Goal: Task Accomplishment & Management: Manage account settings

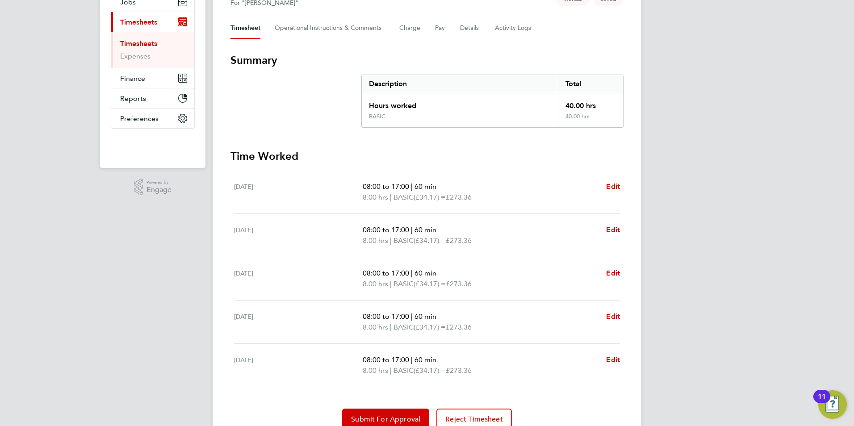
scroll to position [154, 0]
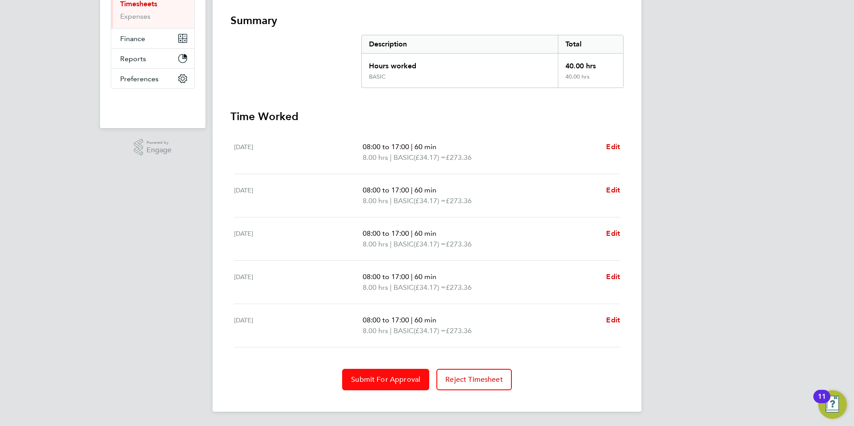
click at [398, 379] on span "Submit For Approval" at bounding box center [385, 379] width 69 height 9
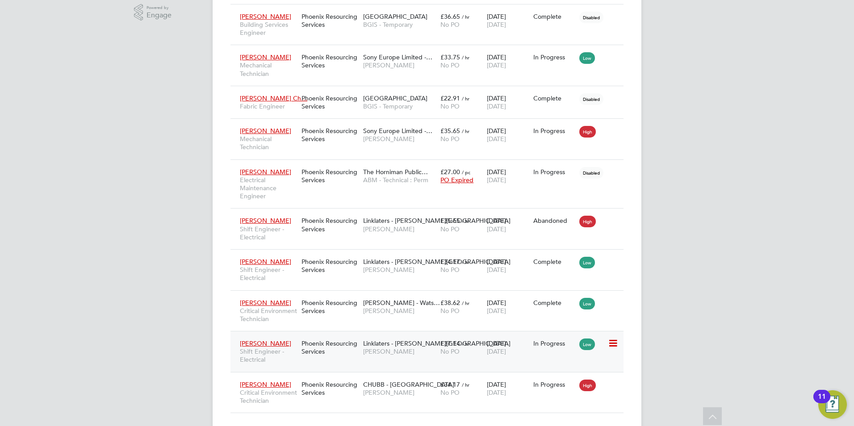
click at [308, 359] on div "Phoenix Resourcing Services" at bounding box center [330, 347] width 62 height 25
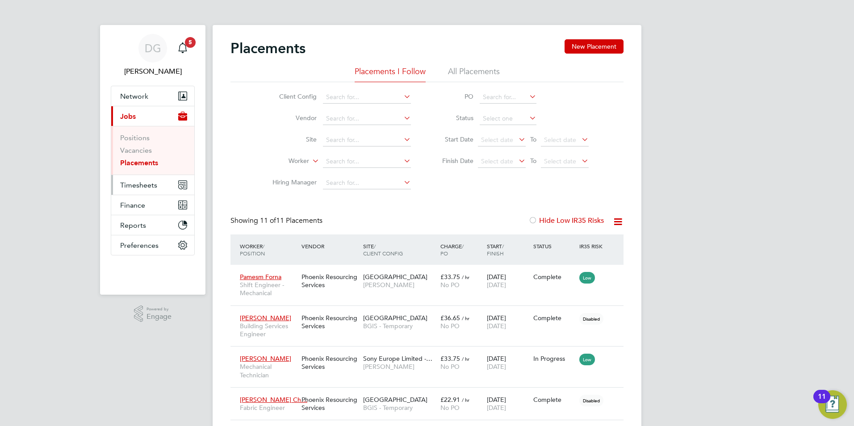
click at [138, 185] on span "Timesheets" at bounding box center [138, 185] width 37 height 8
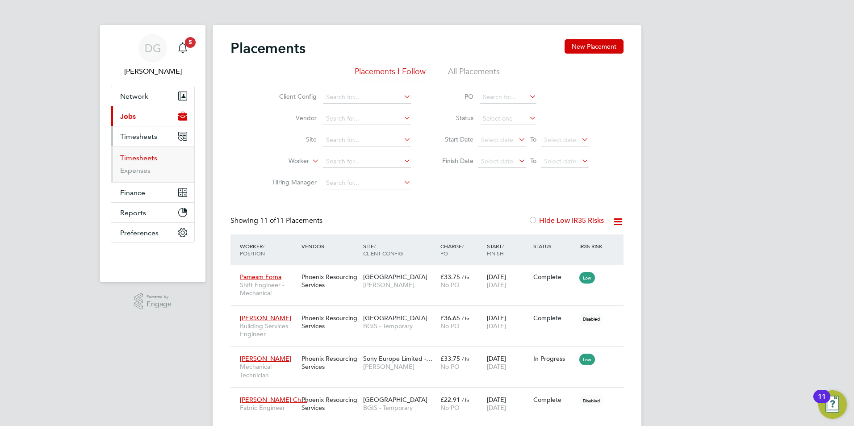
click at [151, 158] on link "Timesheets" at bounding box center [138, 158] width 37 height 8
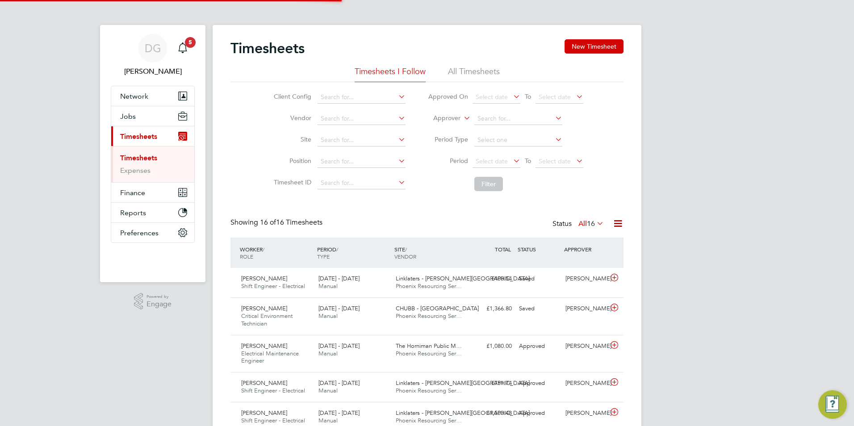
scroll to position [30, 78]
click at [588, 43] on button "New Timesheet" at bounding box center [594, 46] width 59 height 14
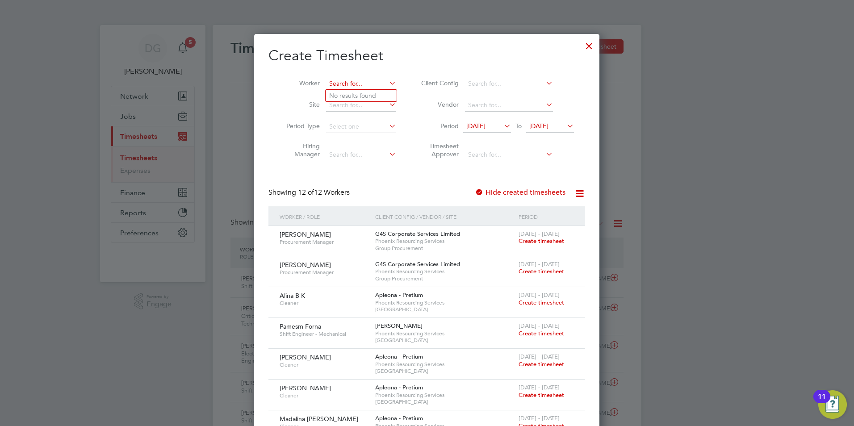
click at [343, 80] on input at bounding box center [361, 84] width 70 height 13
drag, startPoint x: 345, startPoint y: 96, endPoint x: 345, endPoint y: 88, distance: 7.6
click at [345, 95] on b "Abdu" at bounding box center [337, 96] width 16 height 8
type input "[PERSON_NAME]"
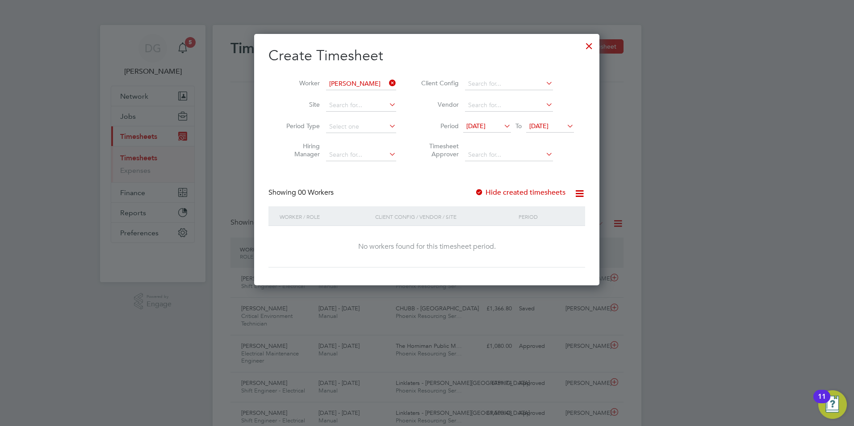
click at [502, 126] on icon at bounding box center [502, 126] width 0 height 13
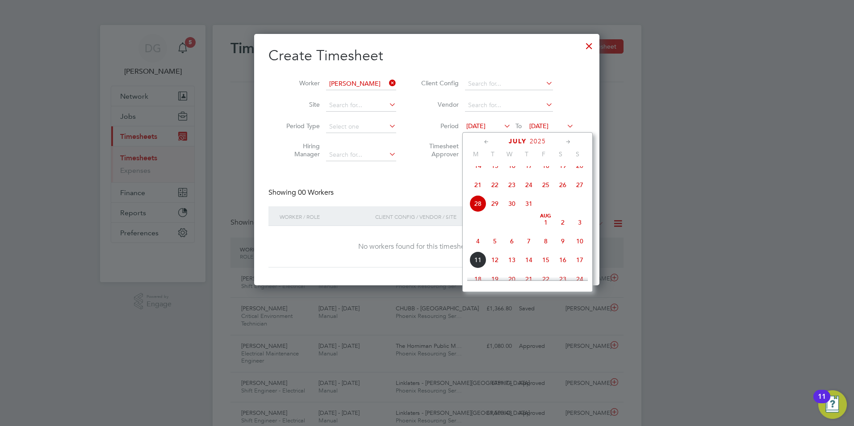
click at [480, 250] on span "4" at bounding box center [478, 241] width 17 height 17
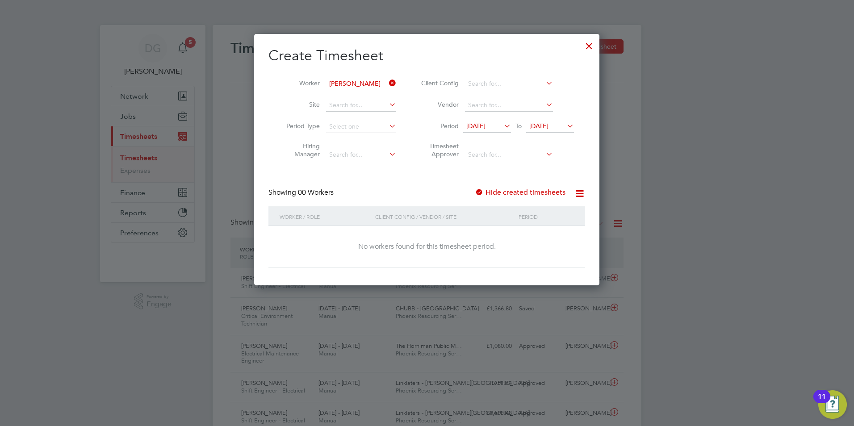
click at [565, 123] on icon at bounding box center [565, 126] width 0 height 13
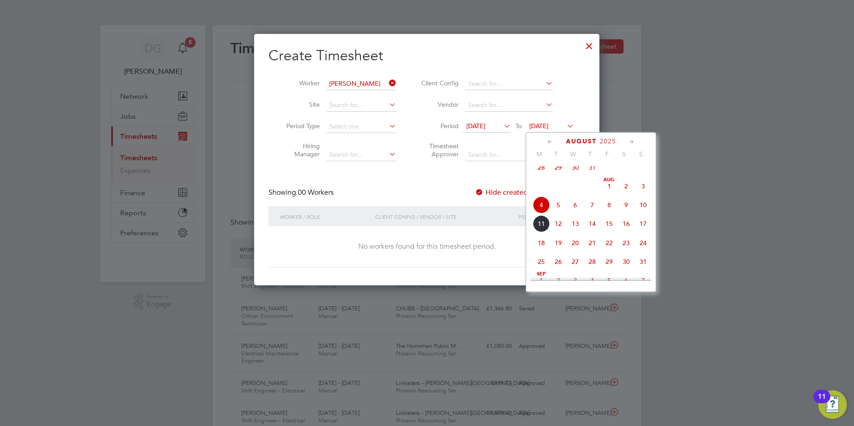
click at [647, 212] on span "10" at bounding box center [643, 205] width 17 height 17
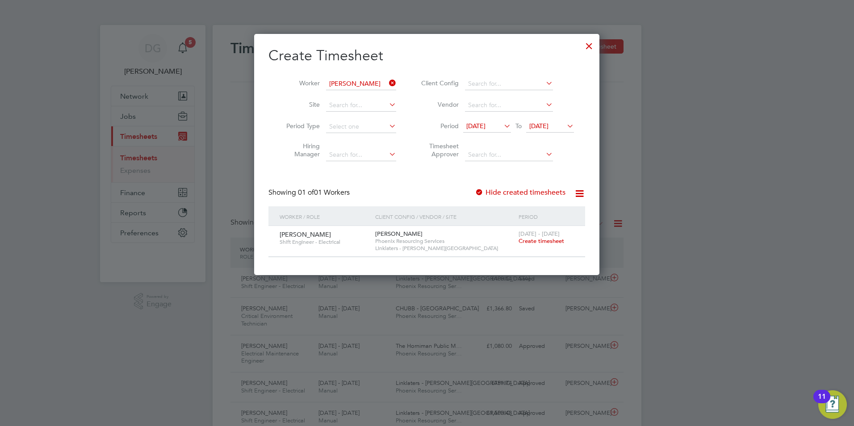
click at [547, 242] on span "Create timesheet" at bounding box center [542, 241] width 46 height 8
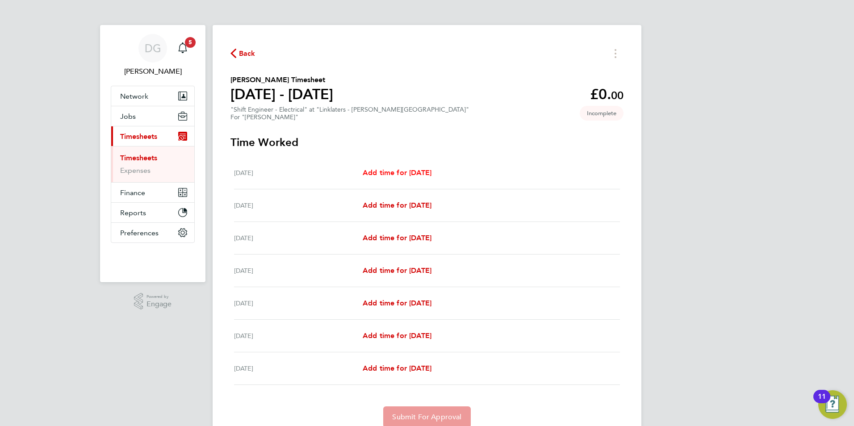
click at [420, 172] on span "Add time for Sat 09 Aug" at bounding box center [397, 172] width 69 height 8
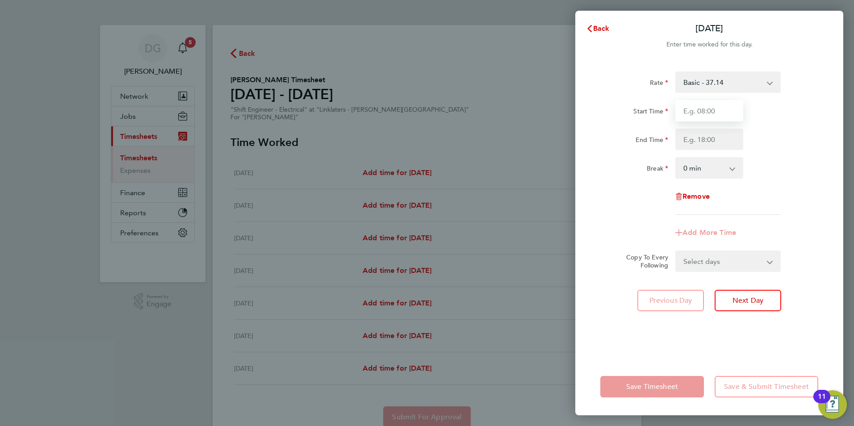
click at [728, 108] on input "Start Time" at bounding box center [710, 110] width 68 height 21
type input "19:00"
click at [693, 138] on input "End Time" at bounding box center [710, 139] width 68 height 21
type input "07:00"
click at [730, 171] on select "0 min 15 min 30 min 45 min 60 min 75 min 90 min" at bounding box center [703, 168] width 55 height 20
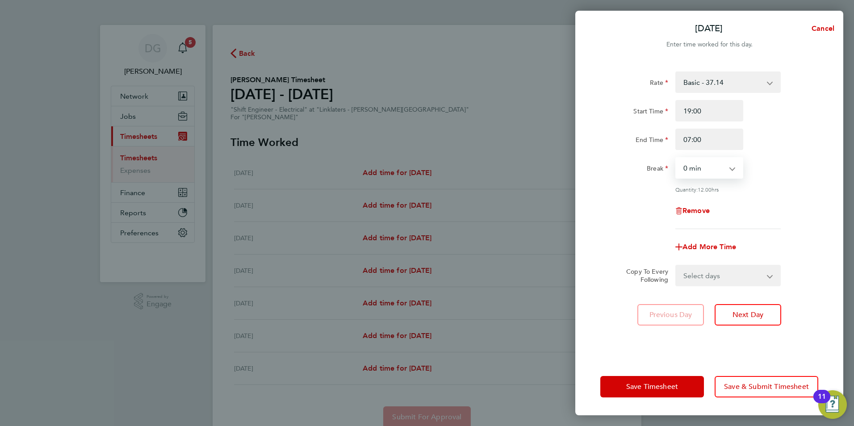
select select "60"
click at [676, 158] on select "0 min 15 min 30 min 45 min 60 min 75 min 90 min" at bounding box center [703, 168] width 55 height 20
click at [767, 316] on button "Next Day" at bounding box center [748, 314] width 67 height 21
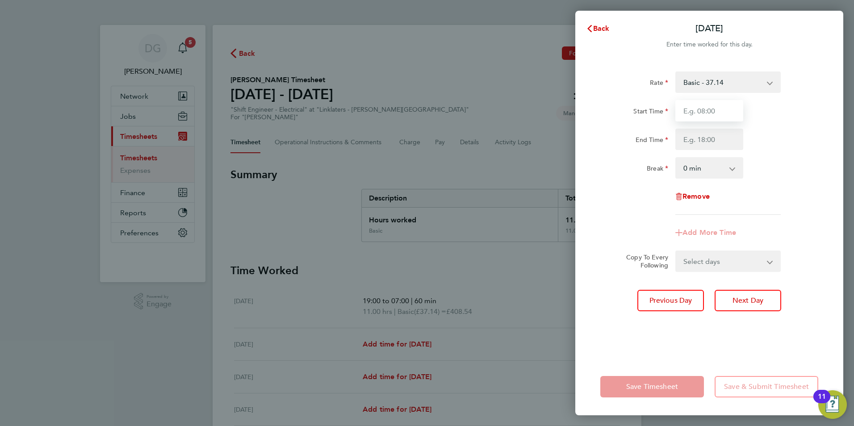
click at [696, 113] on input "Start Time" at bounding box center [710, 110] width 68 height 21
type input "19:00"
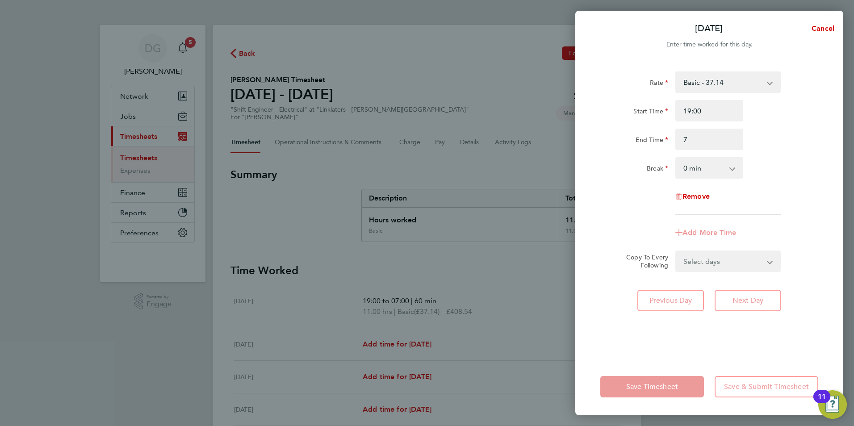
type input "07:00"
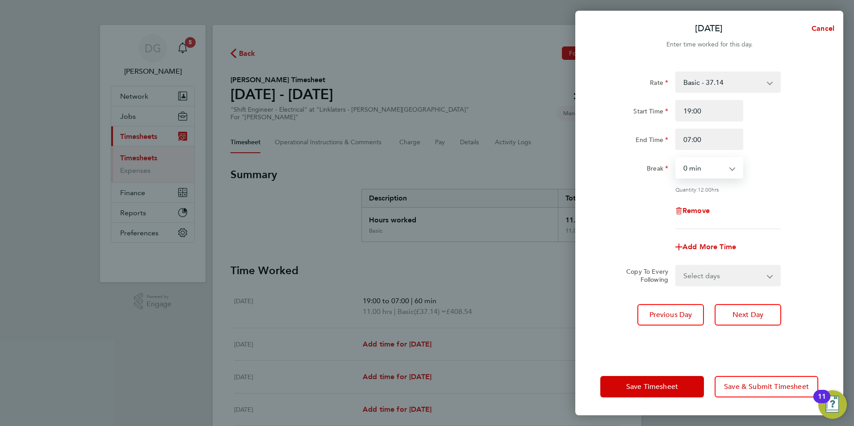
click at [691, 170] on select "0 min 15 min 30 min 45 min 60 min 75 min 90 min" at bounding box center [703, 168] width 55 height 20
select select "60"
click at [676, 158] on select "0 min 15 min 30 min 45 min 60 min 75 min 90 min" at bounding box center [703, 168] width 55 height 20
click at [676, 387] on span "Save Timesheet" at bounding box center [652, 386] width 52 height 9
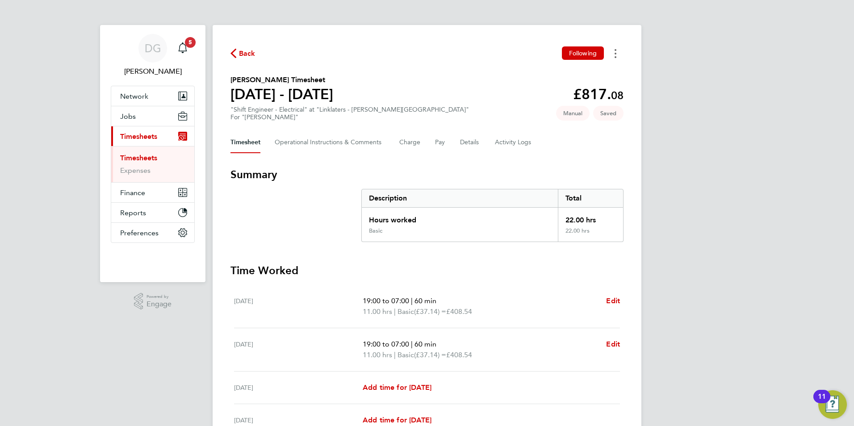
click at [614, 55] on button "Timesheets Menu" at bounding box center [616, 53] width 16 height 14
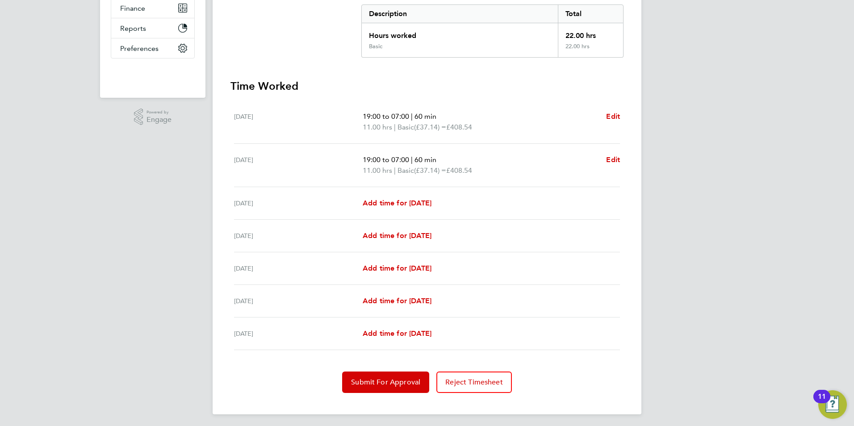
scroll to position [187, 0]
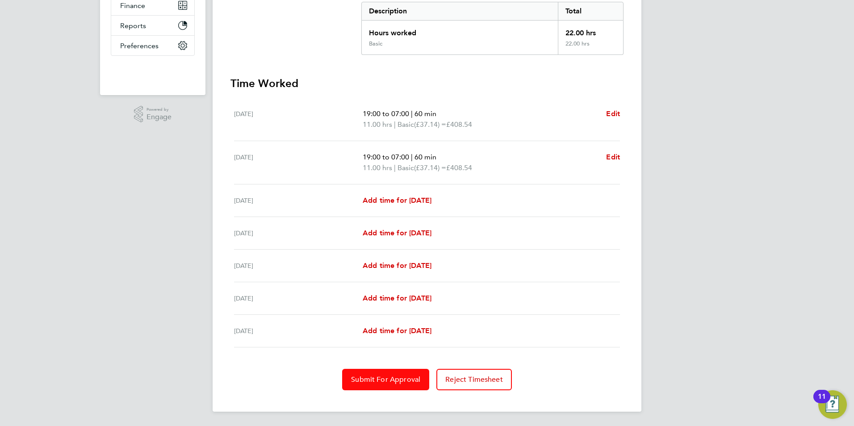
click at [382, 378] on span "Submit For Approval" at bounding box center [385, 379] width 69 height 9
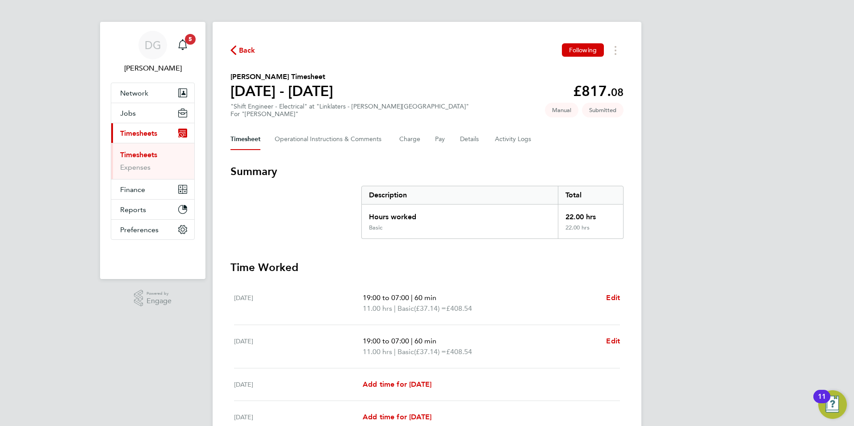
scroll to position [0, 0]
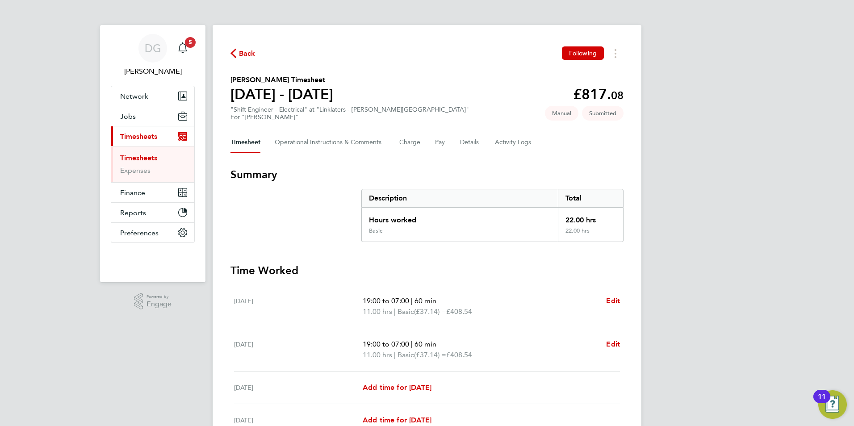
click at [138, 159] on link "Timesheets" at bounding box center [138, 158] width 37 height 8
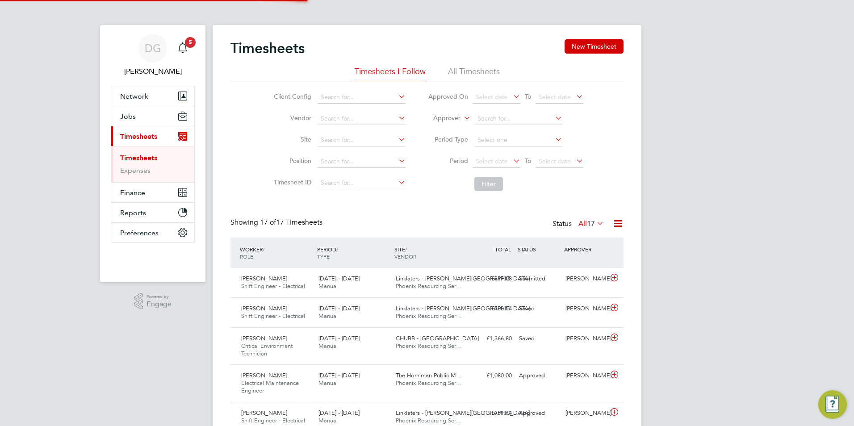
scroll to position [30, 78]
click at [480, 311] on div "£408.54 Saved" at bounding box center [492, 309] width 46 height 15
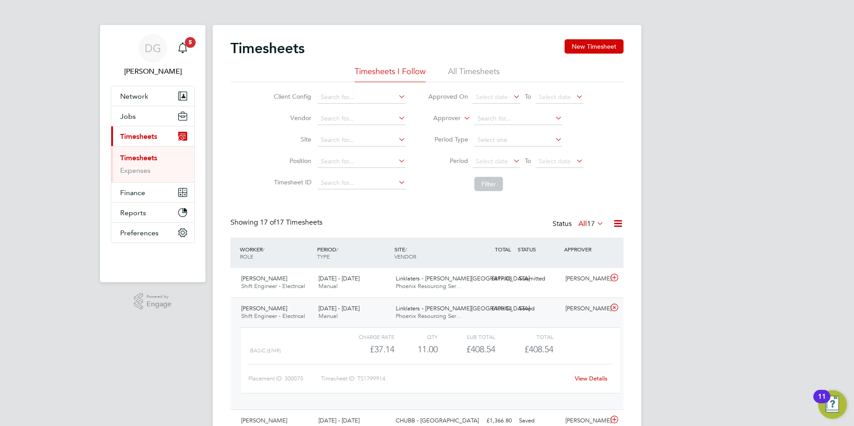
click at [595, 378] on link "View Details" at bounding box center [591, 379] width 33 height 8
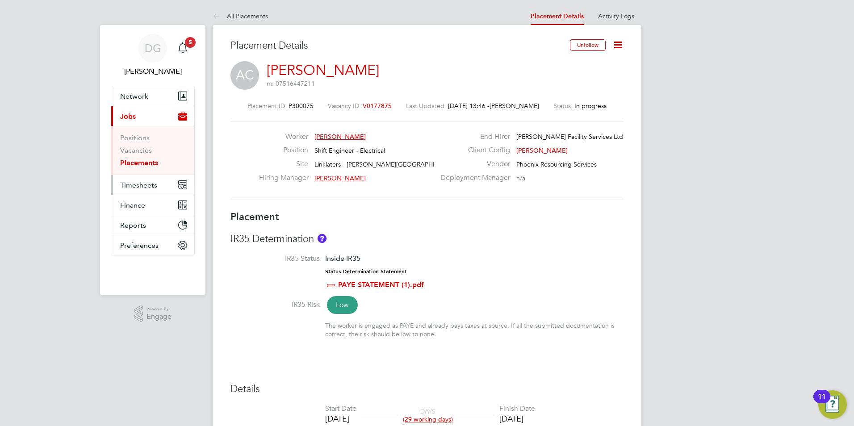
click at [129, 184] on span "Timesheets" at bounding box center [138, 185] width 37 height 8
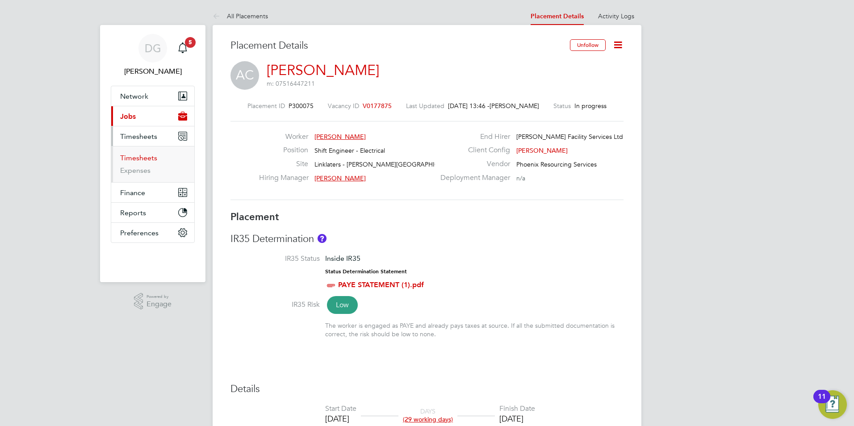
click at [144, 159] on link "Timesheets" at bounding box center [138, 158] width 37 height 8
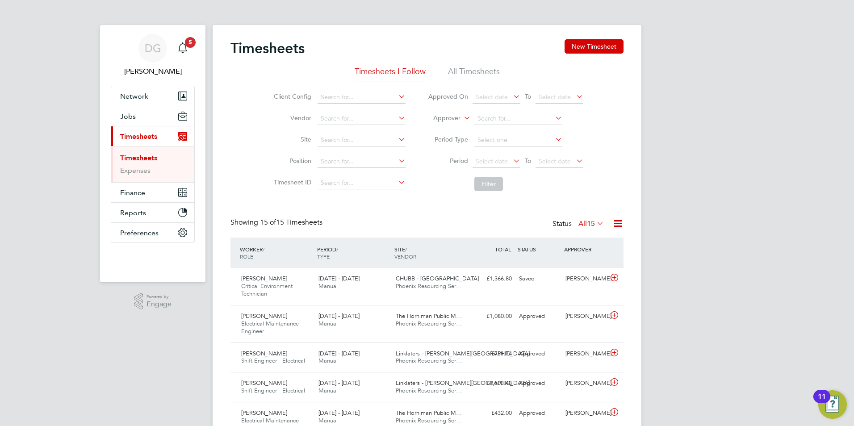
click at [462, 115] on icon at bounding box center [462, 116] width 0 height 8
click at [455, 128] on li "Worker" at bounding box center [438, 129] width 44 height 12
click at [482, 117] on input at bounding box center [519, 119] width 88 height 13
click at [509, 133] on b "Chew" at bounding box center [503, 131] width 17 height 8
type input "[PERSON_NAME]"
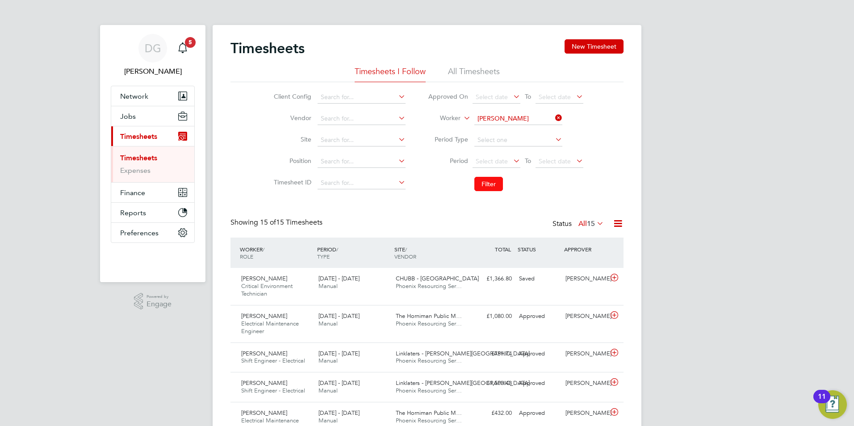
click at [487, 181] on button "Filter" at bounding box center [489, 184] width 29 height 14
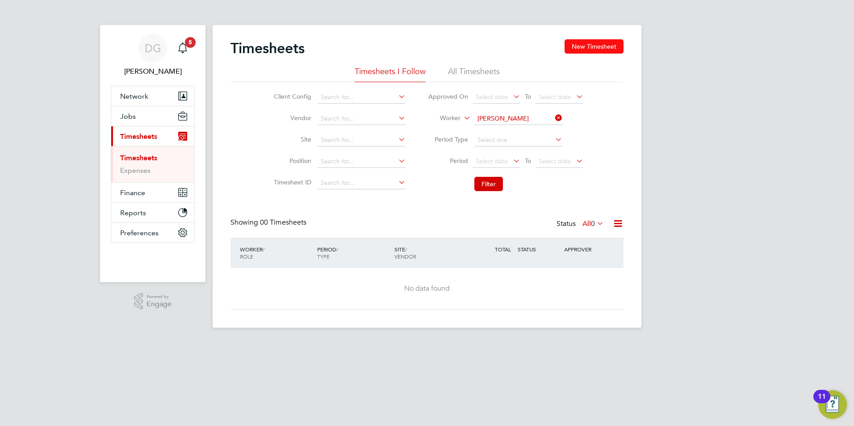
click at [581, 47] on button "New Timesheet" at bounding box center [594, 46] width 59 height 14
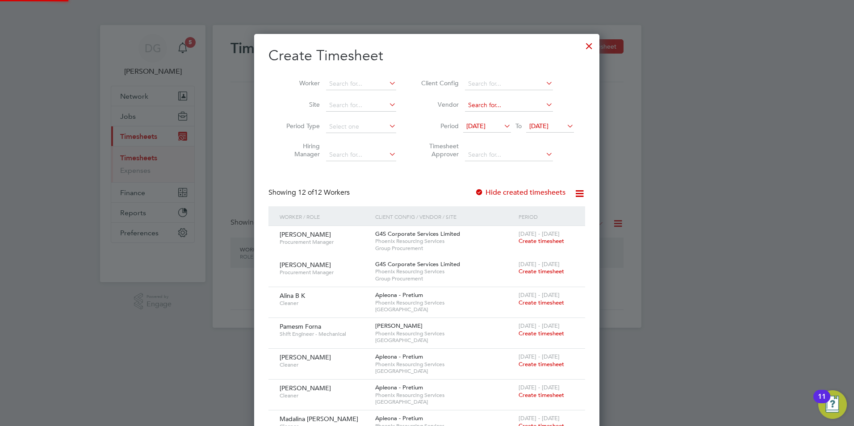
click at [483, 103] on input at bounding box center [509, 105] width 88 height 13
click at [544, 103] on icon at bounding box center [544, 104] width 0 height 13
click at [332, 81] on input at bounding box center [361, 84] width 70 height 13
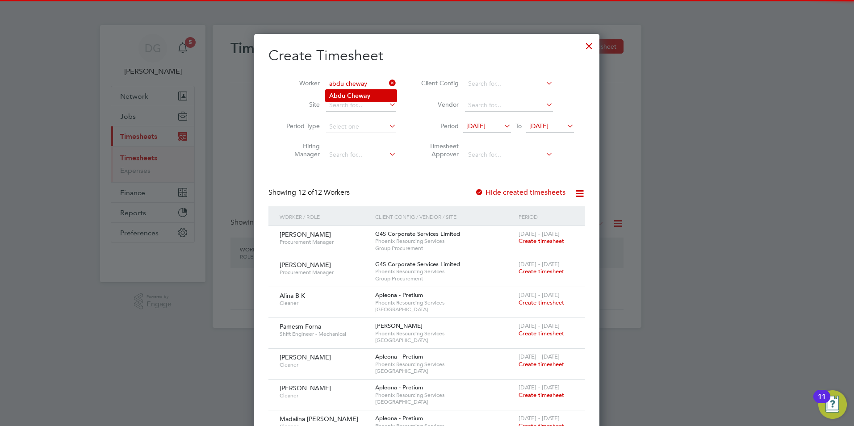
click at [349, 94] on b "Cheway" at bounding box center [358, 96] width 23 height 8
type input "[PERSON_NAME]"
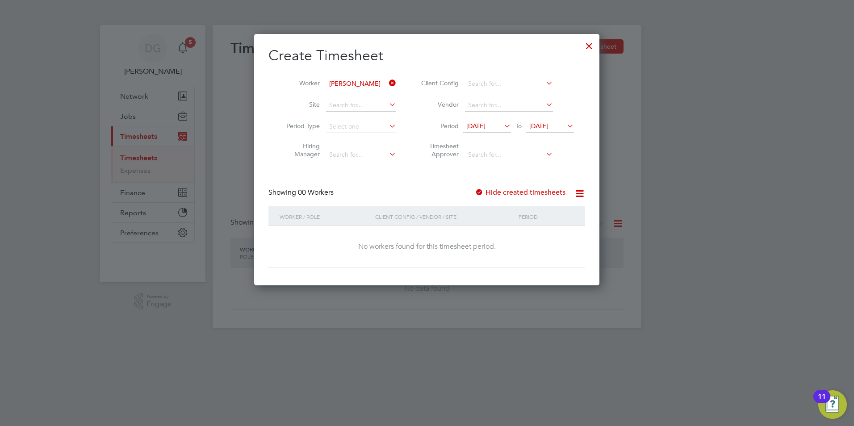
click at [502, 127] on icon at bounding box center [502, 126] width 0 height 13
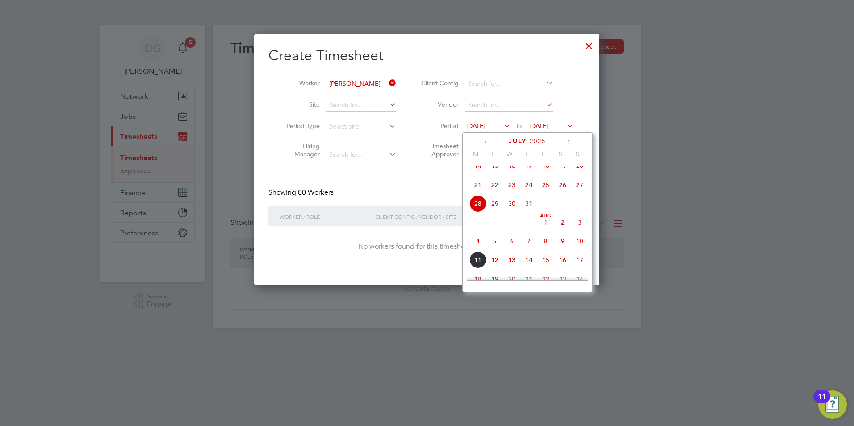
click at [477, 248] on span "4" at bounding box center [478, 241] width 17 height 17
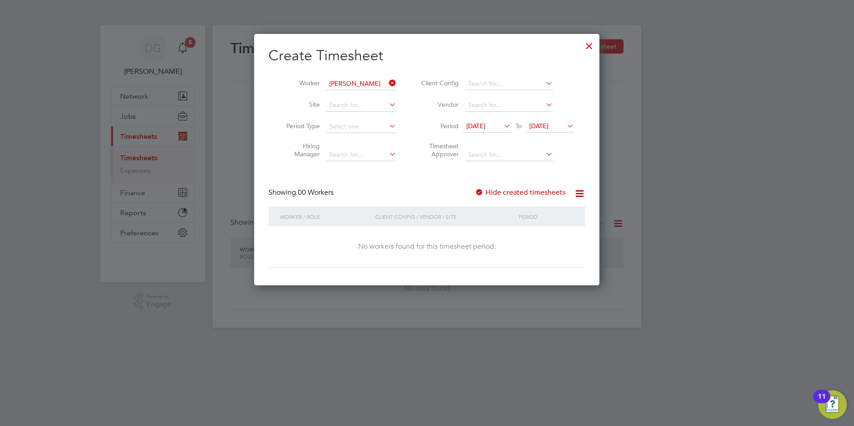
click at [565, 125] on icon at bounding box center [565, 126] width 0 height 13
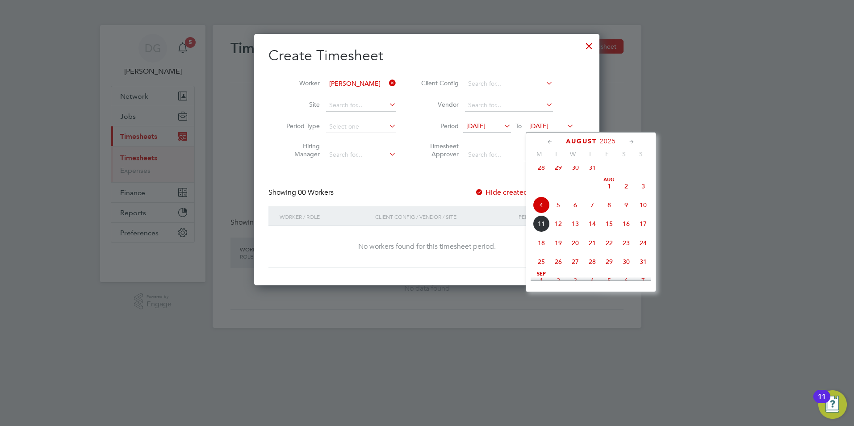
click at [645, 210] on span "10" at bounding box center [643, 205] width 17 height 17
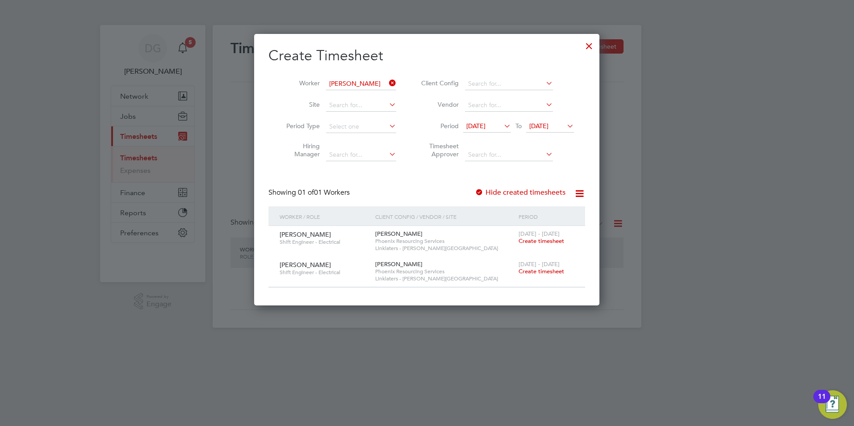
click at [546, 239] on span "Create timesheet" at bounding box center [542, 241] width 46 height 8
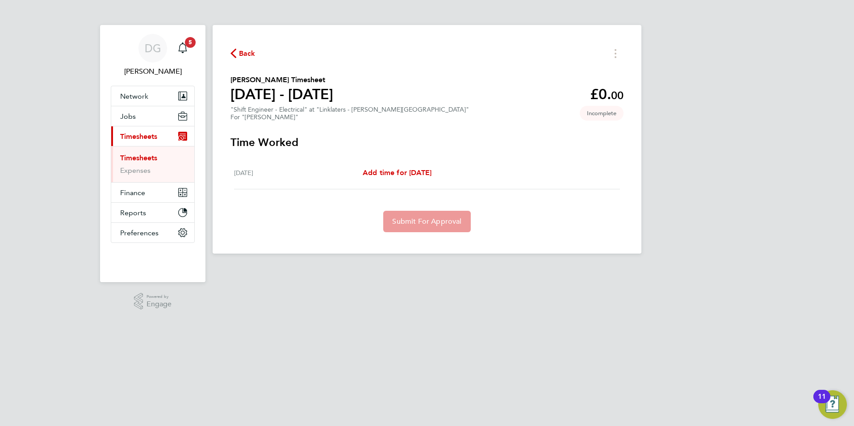
click at [233, 53] on icon "button" at bounding box center [234, 53] width 6 height 9
click at [408, 173] on span "Add time for Fri 08 Aug" at bounding box center [397, 172] width 69 height 8
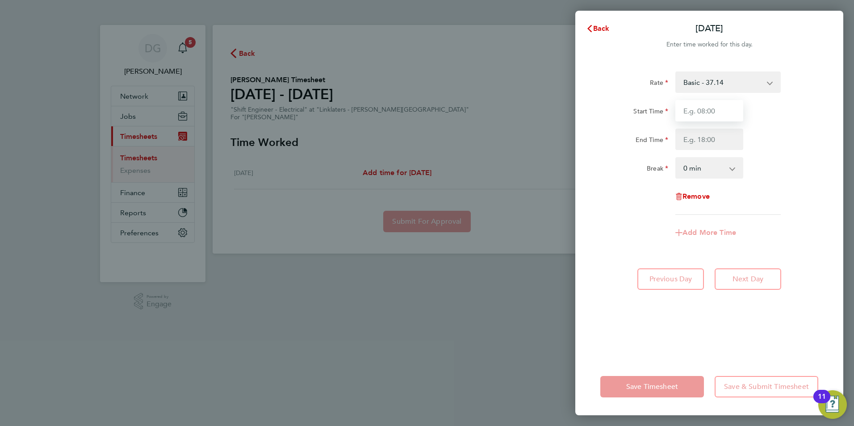
click at [708, 109] on input "Start Time" at bounding box center [710, 110] width 68 height 21
type input "19:00"
click at [695, 140] on input "End Time" at bounding box center [710, 139] width 68 height 21
type input "07:00"
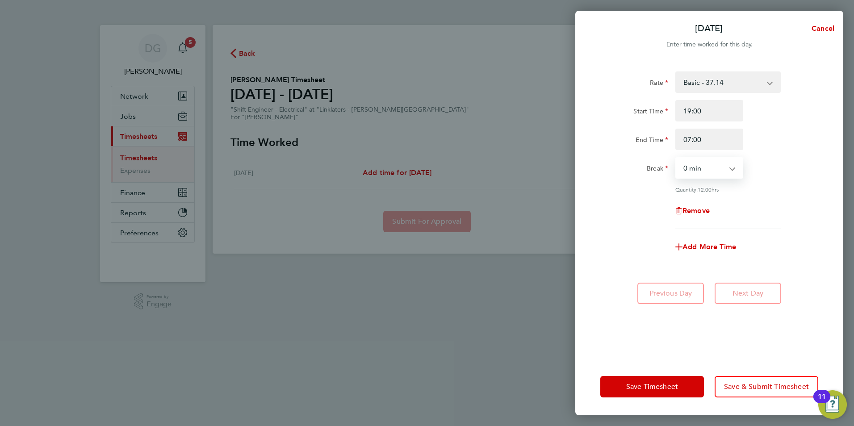
click at [697, 172] on select "0 min 15 min 30 min 45 min 60 min 75 min 90 min" at bounding box center [703, 168] width 55 height 20
select select "60"
click at [676, 158] on select "0 min 15 min 30 min 45 min 60 min 75 min 90 min" at bounding box center [703, 168] width 55 height 20
click at [667, 384] on span "Save Timesheet" at bounding box center [652, 386] width 52 height 9
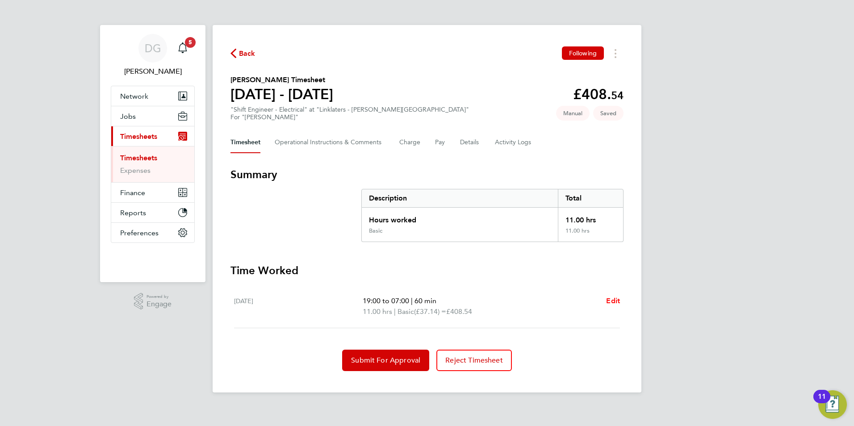
click at [613, 302] on span "Edit" at bounding box center [613, 301] width 14 height 8
select select "60"
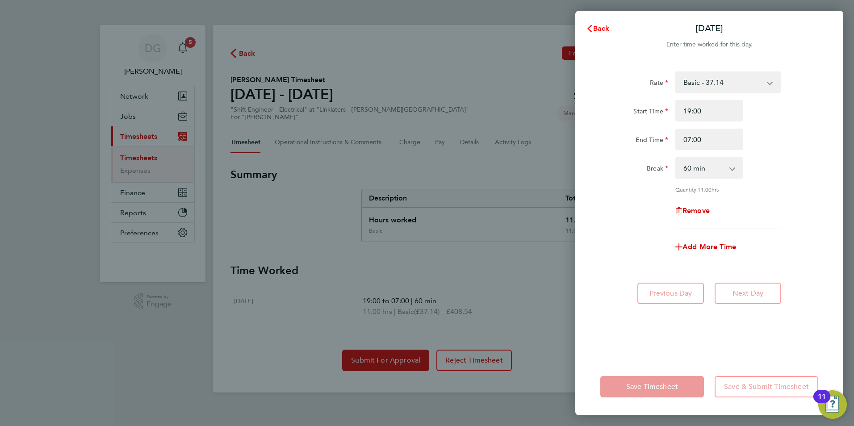
click at [596, 33] on button "Back" at bounding box center [598, 29] width 42 height 18
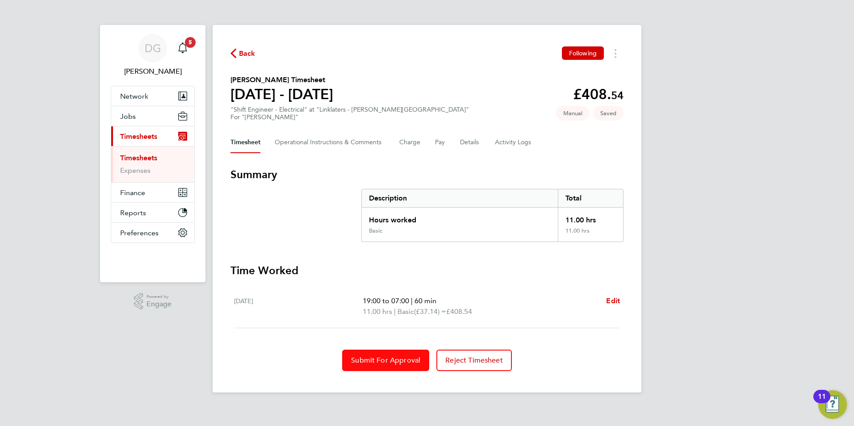
click at [364, 362] on span "Submit For Approval" at bounding box center [385, 360] width 69 height 9
click at [376, 362] on span "Submit For Approval" at bounding box center [385, 360] width 69 height 9
click at [151, 140] on span "Timesheets" at bounding box center [138, 136] width 37 height 8
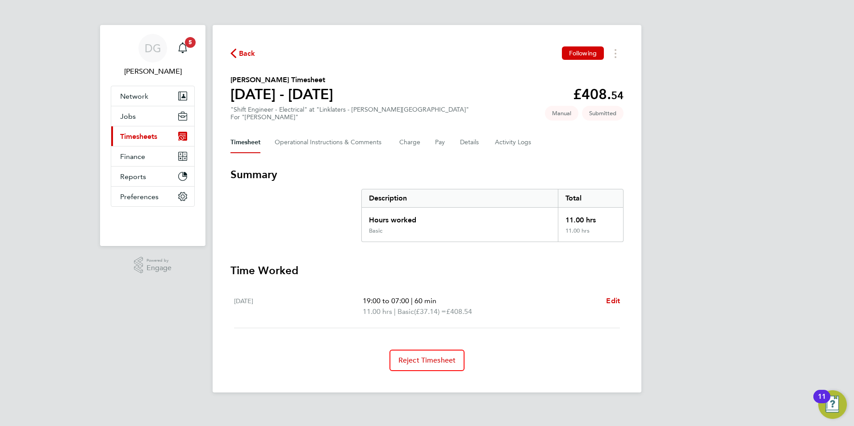
click at [145, 131] on button "Current page: Timesheets" at bounding box center [152, 136] width 83 height 20
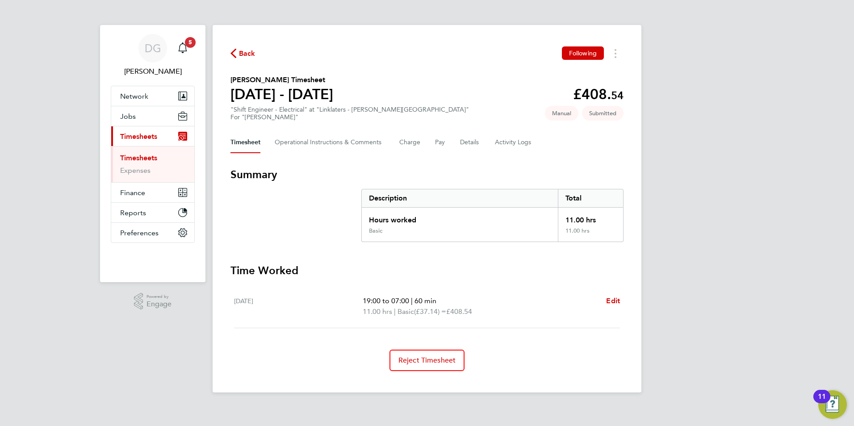
click at [143, 132] on span "Timesheets" at bounding box center [138, 136] width 37 height 8
click at [242, 57] on span "Back" at bounding box center [247, 53] width 17 height 11
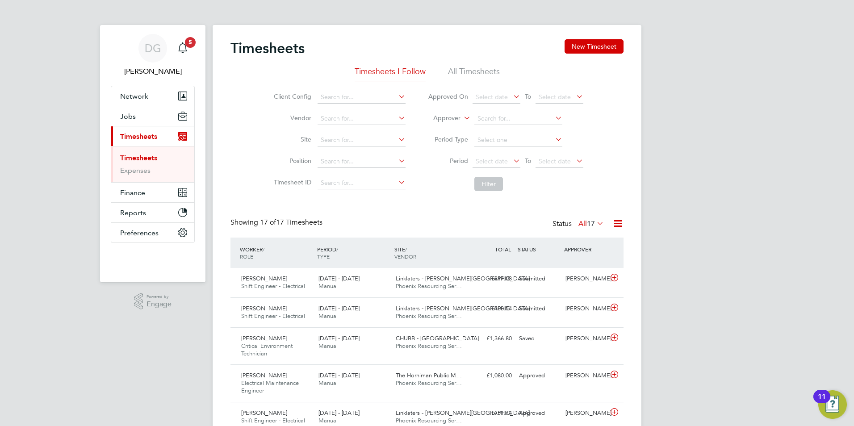
click at [462, 117] on icon at bounding box center [462, 116] width 0 height 8
click at [450, 130] on li "Worker" at bounding box center [438, 129] width 44 height 12
click at [483, 116] on input at bounding box center [519, 119] width 88 height 13
click at [481, 127] on b "[PERSON_NAME]" at bounding box center [503, 131] width 52 height 8
type input "[PERSON_NAME]"
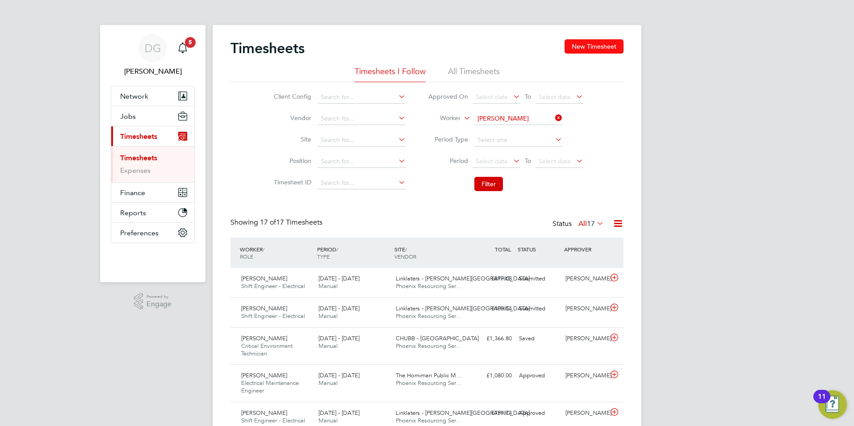
click at [584, 50] on button "New Timesheet" at bounding box center [594, 46] width 59 height 14
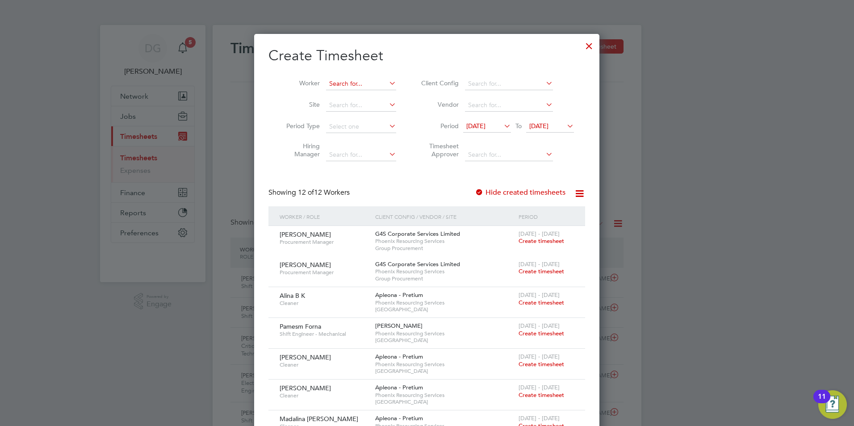
click at [340, 79] on input at bounding box center [361, 84] width 70 height 13
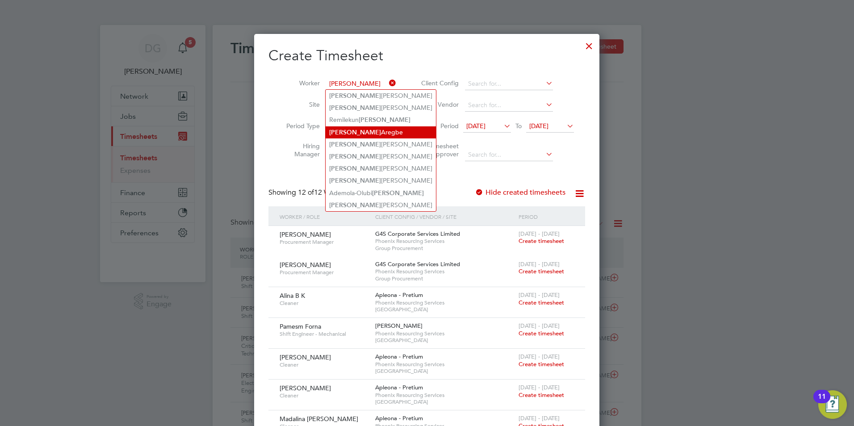
click at [359, 129] on li "Joshua Aregbe" at bounding box center [381, 132] width 110 height 12
type input "[PERSON_NAME]"
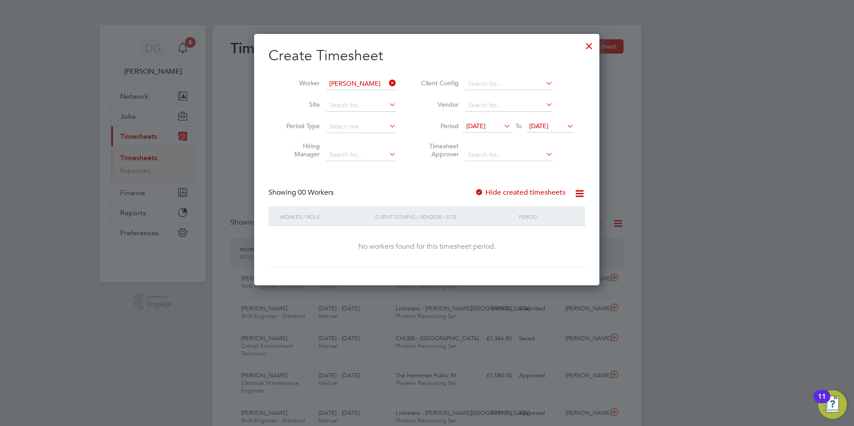
click at [502, 126] on icon at bounding box center [502, 126] width 0 height 13
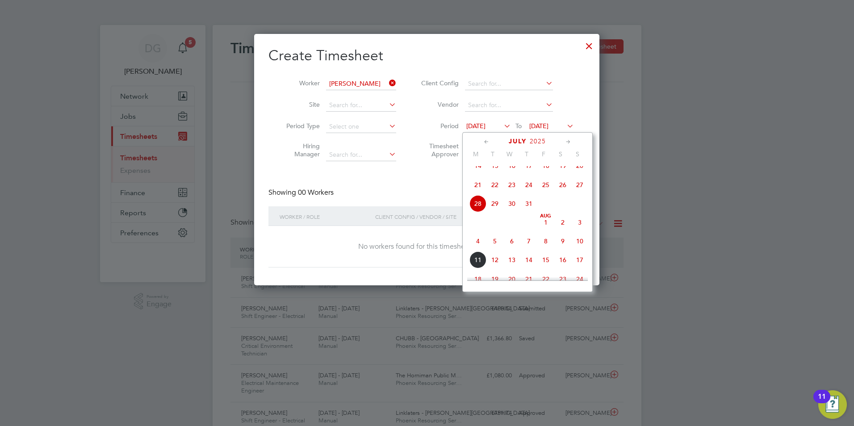
click at [477, 250] on span "4" at bounding box center [478, 241] width 17 height 17
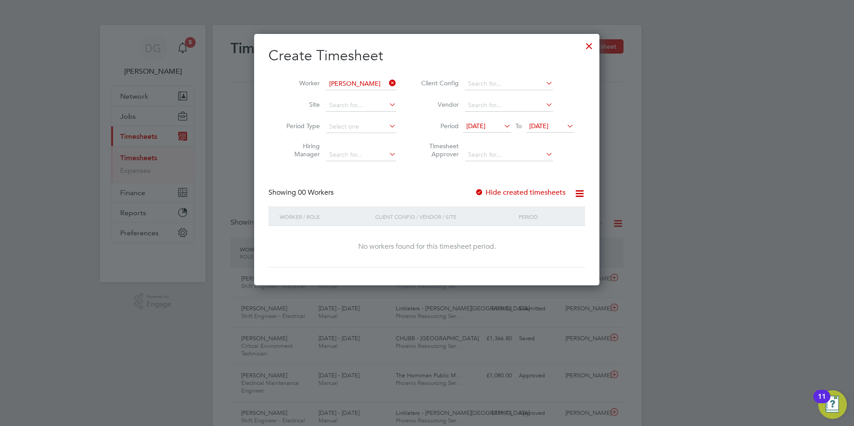
click at [565, 126] on icon at bounding box center [565, 126] width 0 height 13
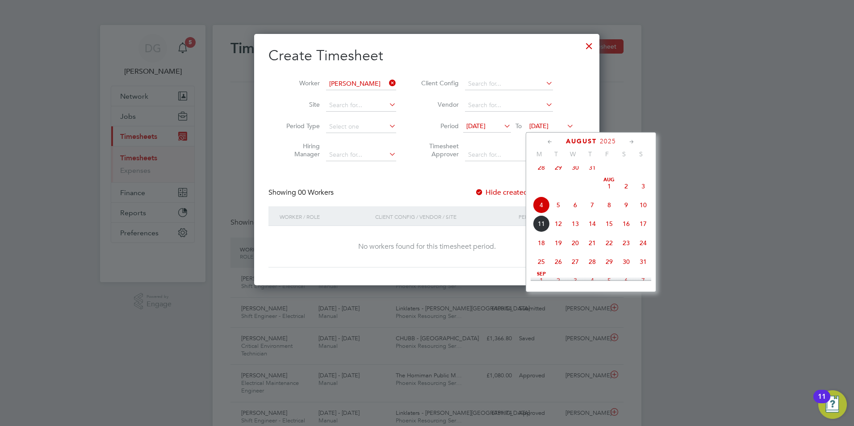
click at [639, 210] on span "10" at bounding box center [643, 205] width 17 height 17
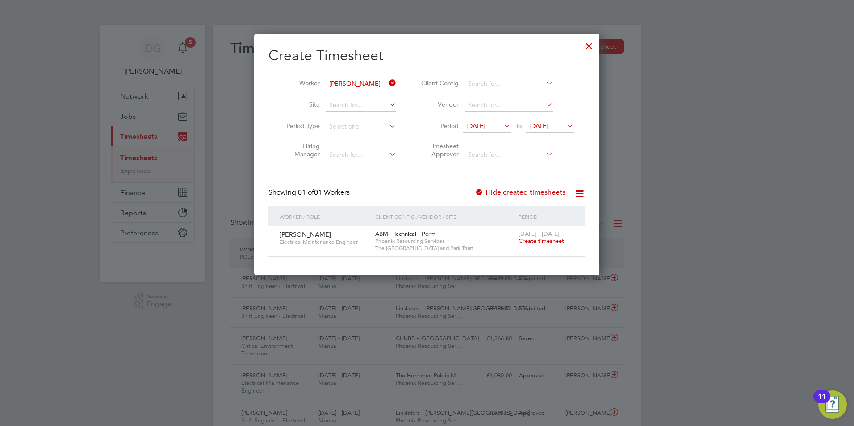
click at [550, 242] on span "Create timesheet" at bounding box center [542, 241] width 46 height 8
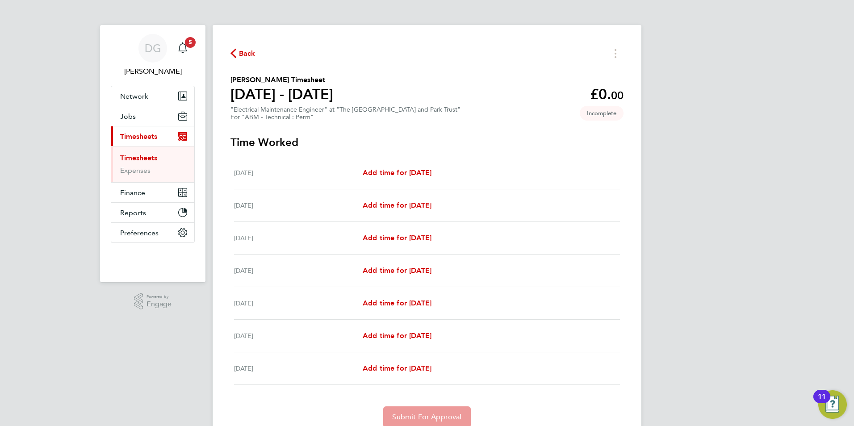
click at [248, 55] on span "Back" at bounding box center [247, 53] width 17 height 11
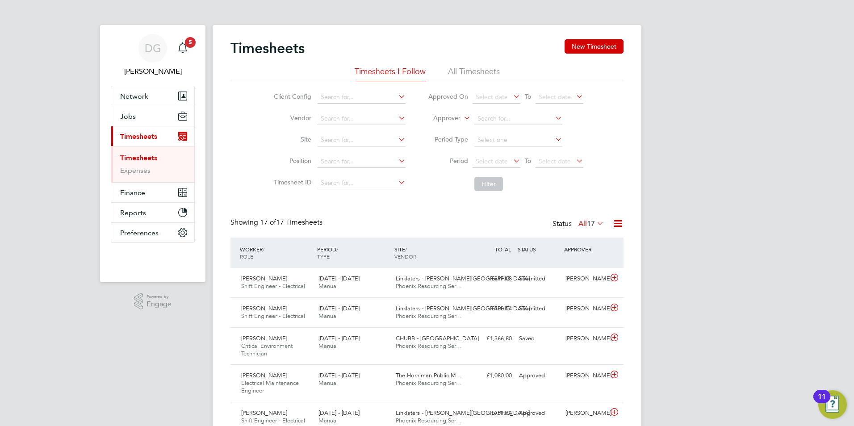
click at [462, 116] on icon at bounding box center [462, 116] width 0 height 8
click at [444, 130] on li "Worker" at bounding box center [438, 129] width 44 height 12
click at [478, 115] on input at bounding box center [519, 119] width 88 height 13
type input "joshua argebe"
click at [488, 180] on button "Filter" at bounding box center [489, 184] width 29 height 14
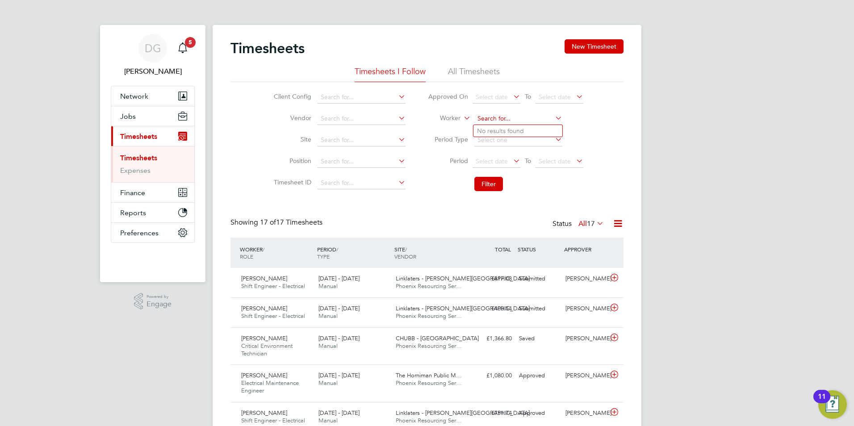
click at [507, 122] on input at bounding box center [519, 119] width 88 height 13
click at [503, 164] on li "Joshua Aregbe" at bounding box center [529, 167] width 110 height 12
type input "[PERSON_NAME]"
click at [497, 180] on button "Filter" at bounding box center [489, 184] width 29 height 14
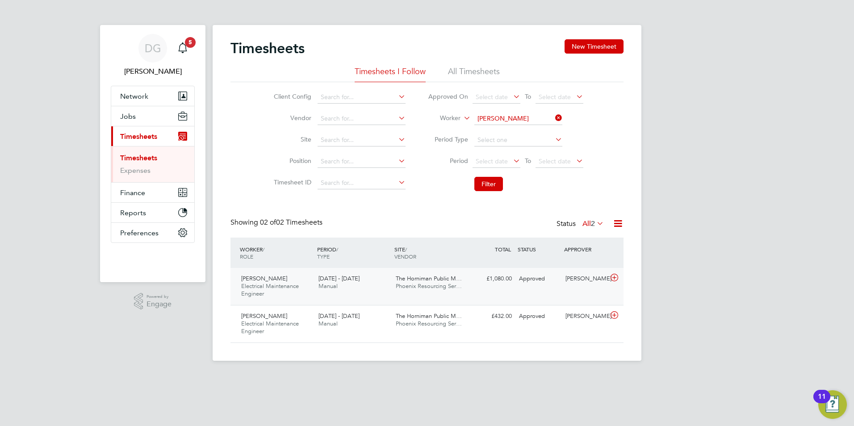
click at [613, 279] on icon at bounding box center [614, 277] width 11 height 7
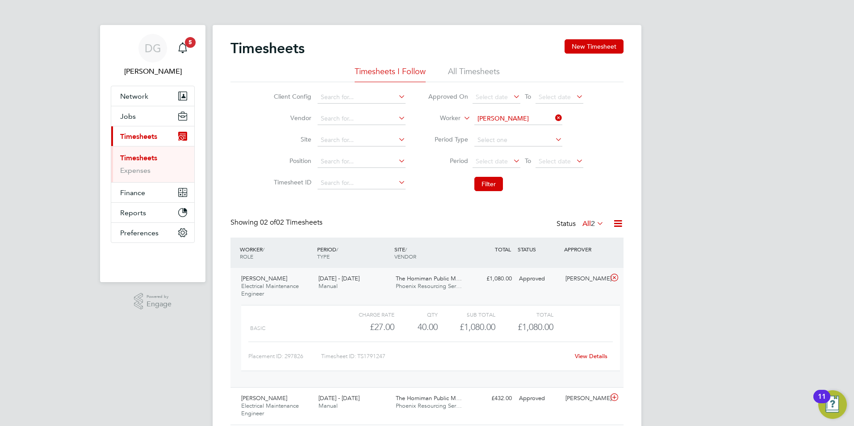
click at [585, 359] on link "View Details" at bounding box center [591, 357] width 33 height 8
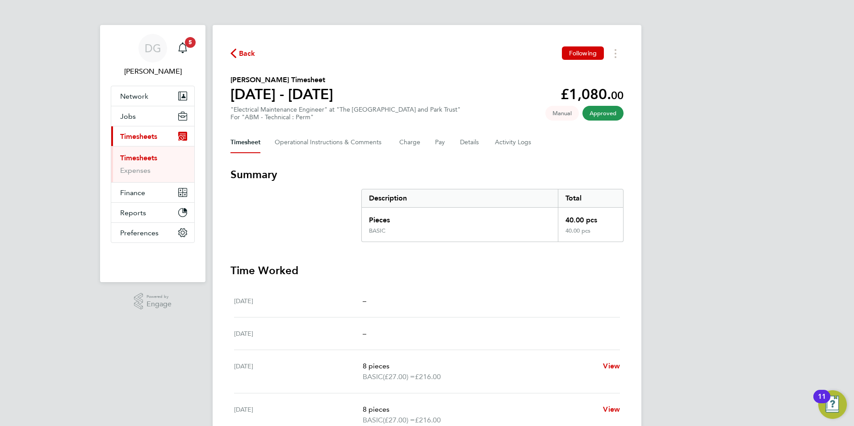
click at [237, 53] on span "Back" at bounding box center [243, 53] width 25 height 8
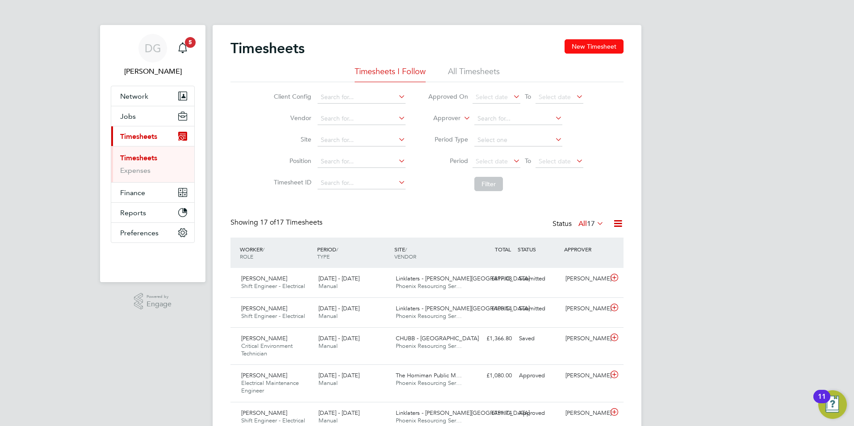
click at [588, 48] on button "New Timesheet" at bounding box center [594, 46] width 59 height 14
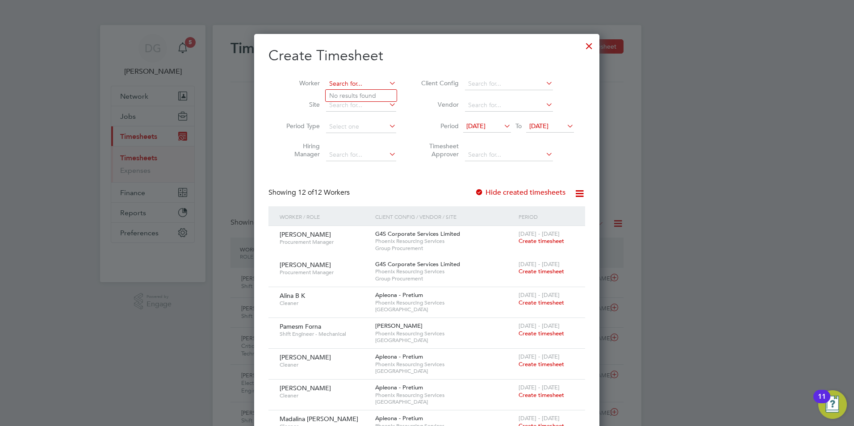
click at [354, 84] on input at bounding box center [361, 84] width 70 height 13
click at [383, 95] on b "Aregbe" at bounding box center [394, 96] width 22 height 8
type input "[PERSON_NAME]"
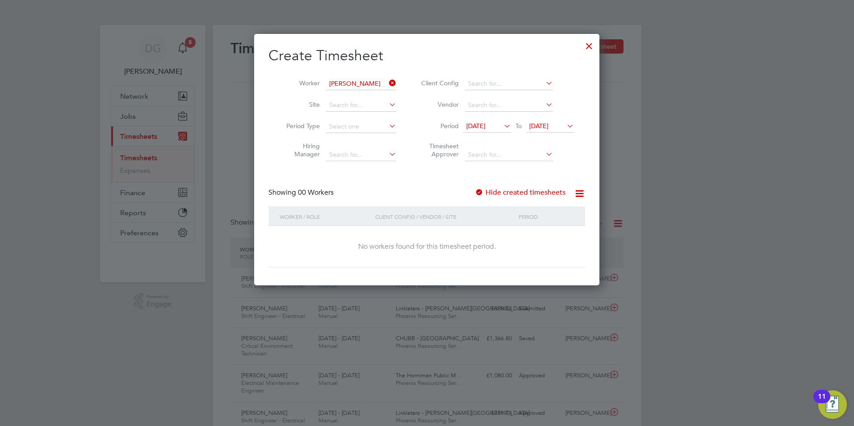
click at [502, 127] on icon at bounding box center [502, 126] width 0 height 13
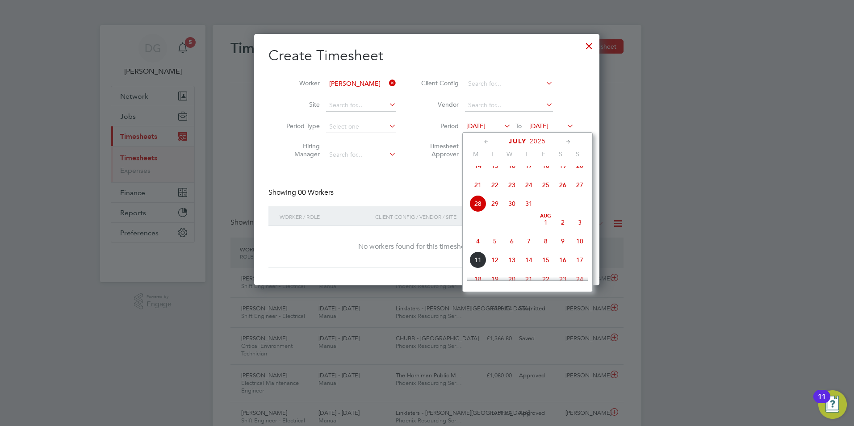
click at [480, 250] on span "4" at bounding box center [478, 241] width 17 height 17
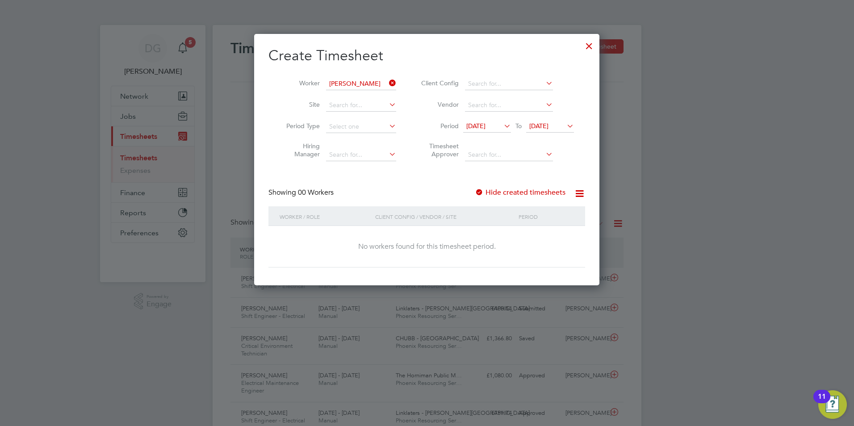
click at [502, 123] on icon at bounding box center [502, 126] width 0 height 13
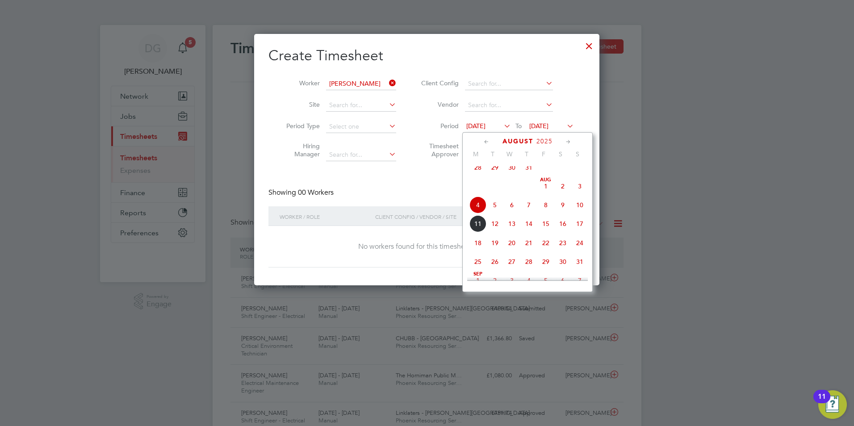
click at [480, 176] on span "28" at bounding box center [478, 167] width 17 height 17
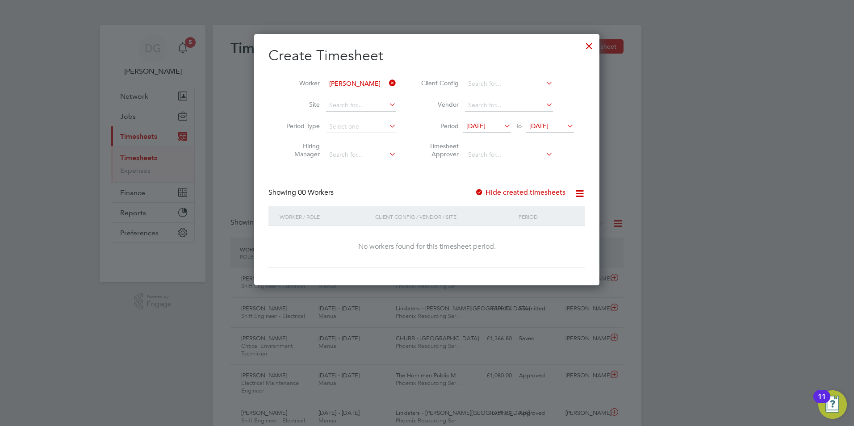
click at [502, 124] on icon at bounding box center [502, 126] width 0 height 13
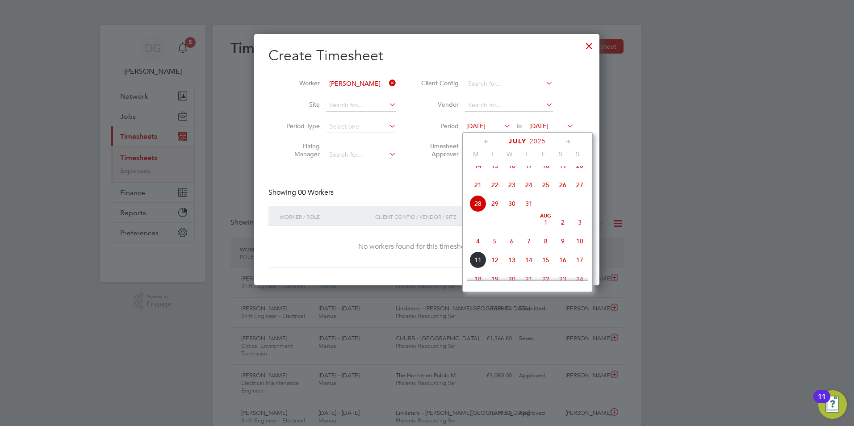
click at [548, 231] on span "[DATE]" at bounding box center [546, 222] width 17 height 17
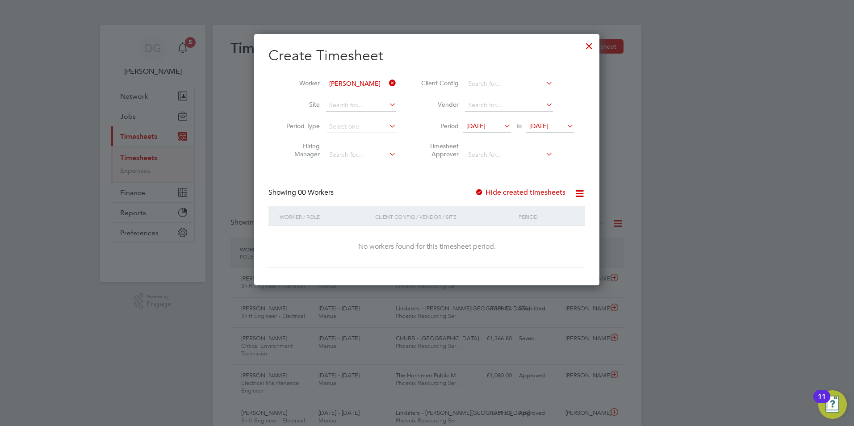
click at [549, 126] on span "[DATE]" at bounding box center [538, 126] width 19 height 8
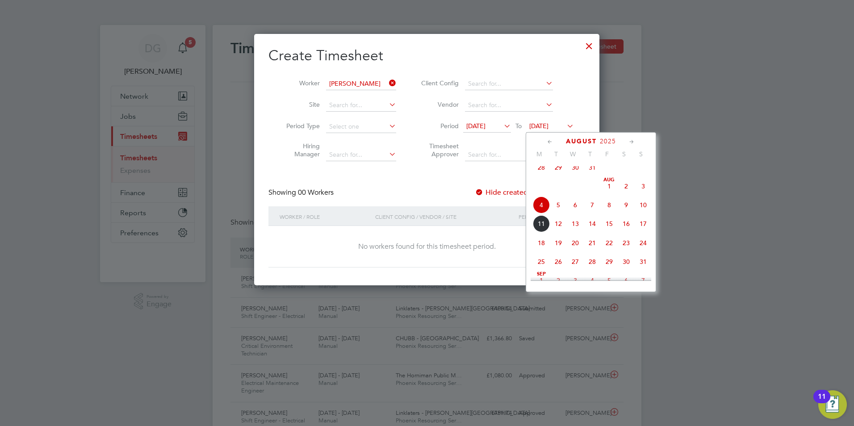
click at [608, 214] on span "8" at bounding box center [609, 205] width 17 height 17
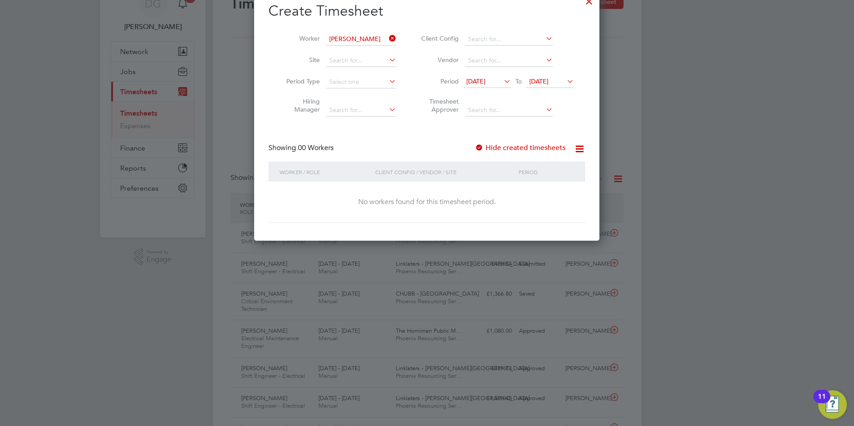
click at [485, 79] on span "[DATE]" at bounding box center [475, 81] width 19 height 8
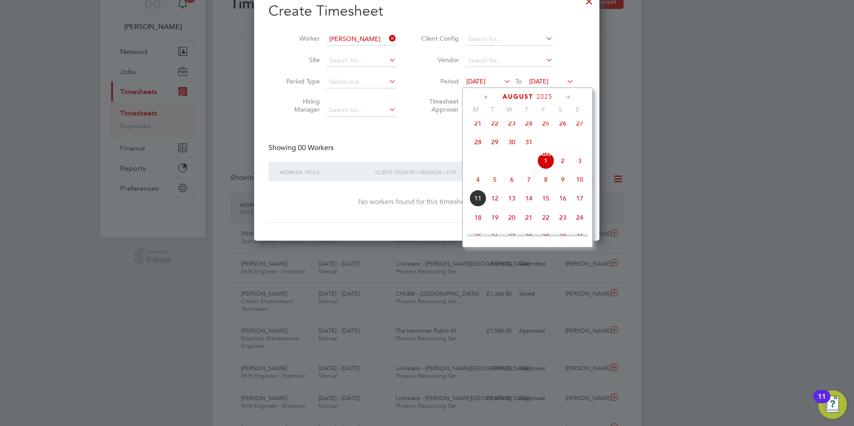
click at [475, 185] on span "4" at bounding box center [478, 179] width 17 height 17
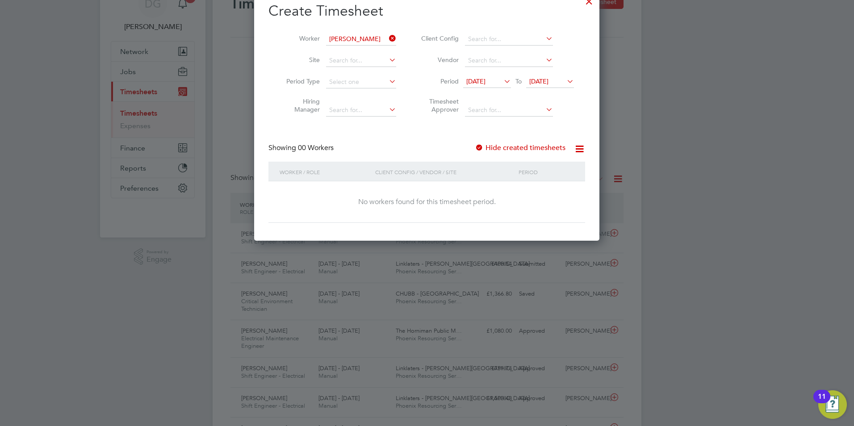
click at [549, 80] on span "08 Aug 2025" at bounding box center [538, 81] width 19 height 8
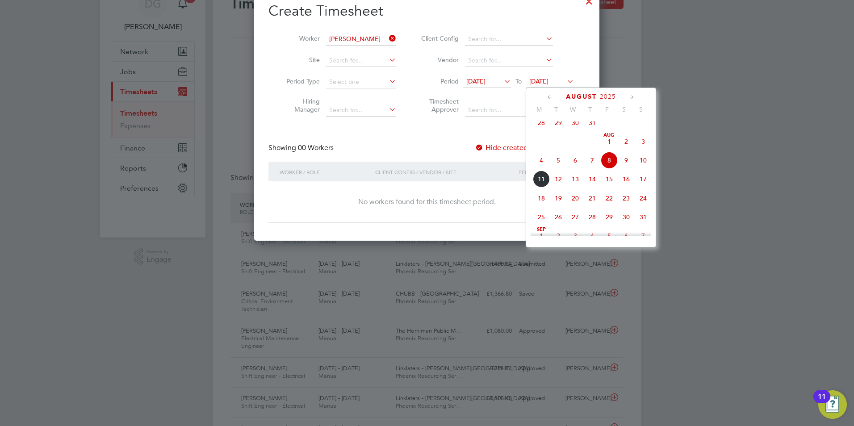
click at [643, 163] on span "10" at bounding box center [643, 160] width 17 height 17
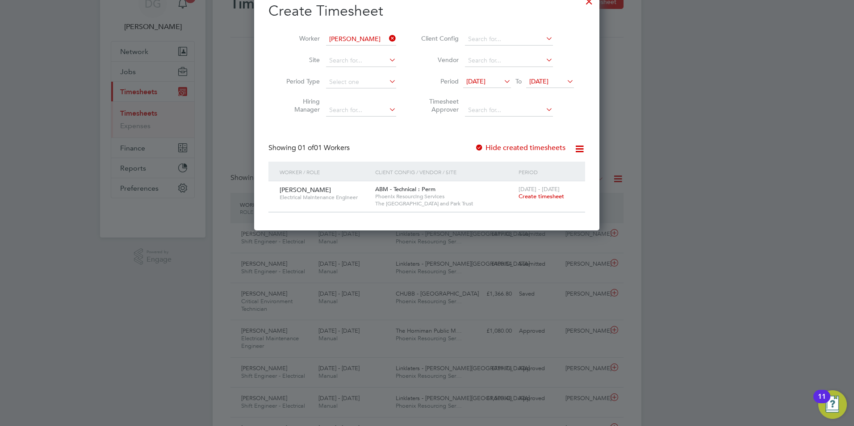
click at [502, 83] on icon at bounding box center [502, 81] width 0 height 13
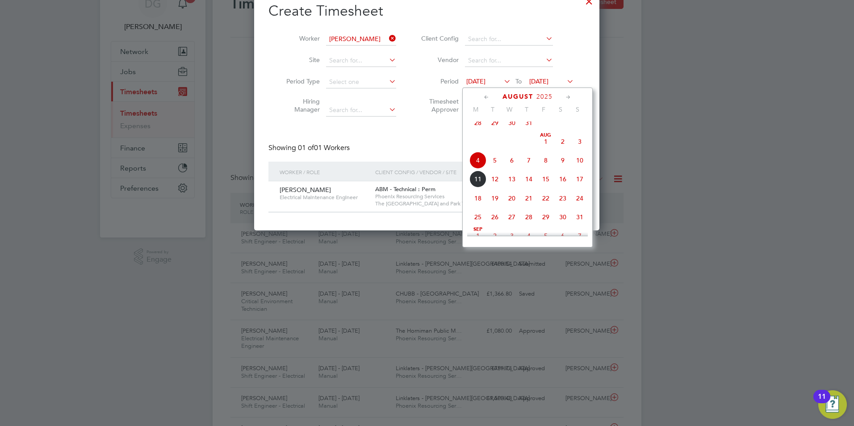
click at [546, 168] on span "8" at bounding box center [546, 160] width 17 height 17
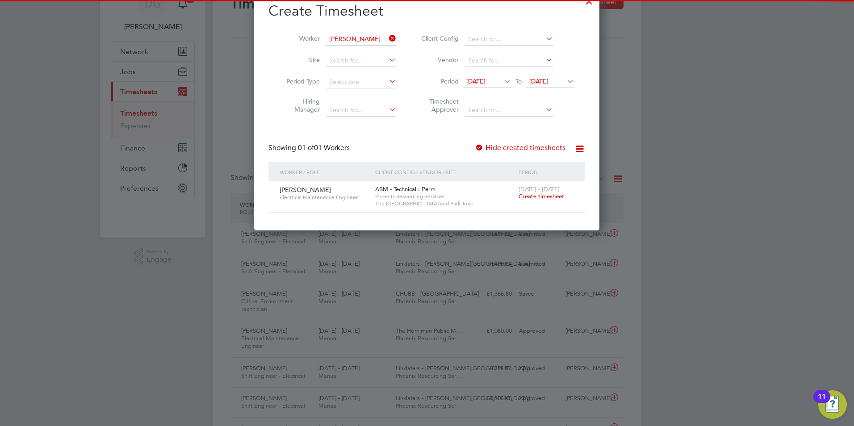
click at [549, 79] on span "[DATE]" at bounding box center [538, 81] width 19 height 8
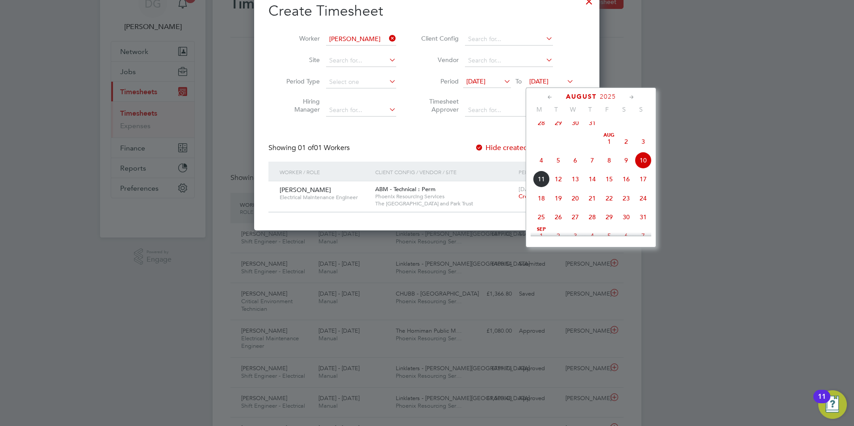
click at [608, 166] on span "8" at bounding box center [609, 160] width 17 height 17
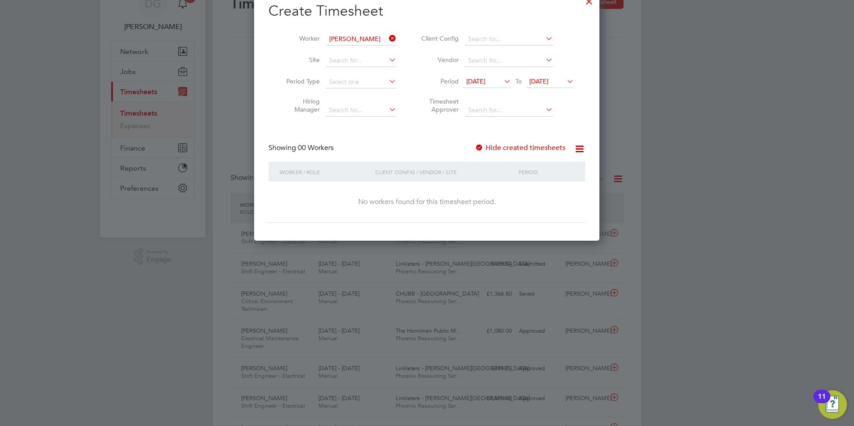
click at [502, 81] on icon at bounding box center [502, 81] width 0 height 13
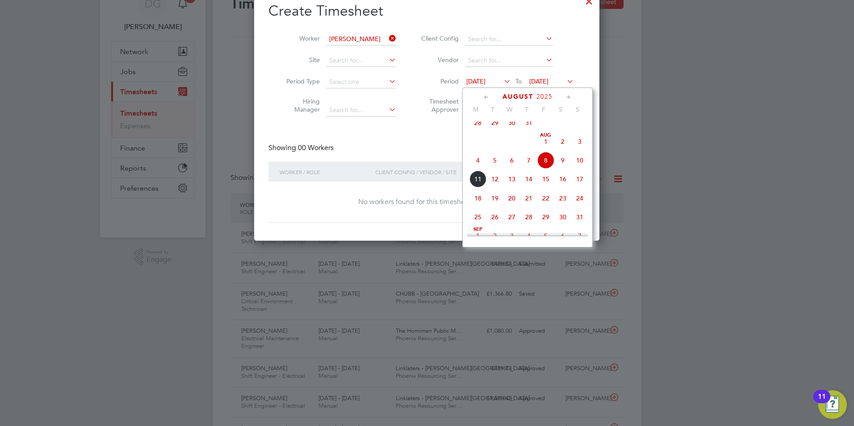
click at [563, 149] on span "2" at bounding box center [563, 141] width 17 height 17
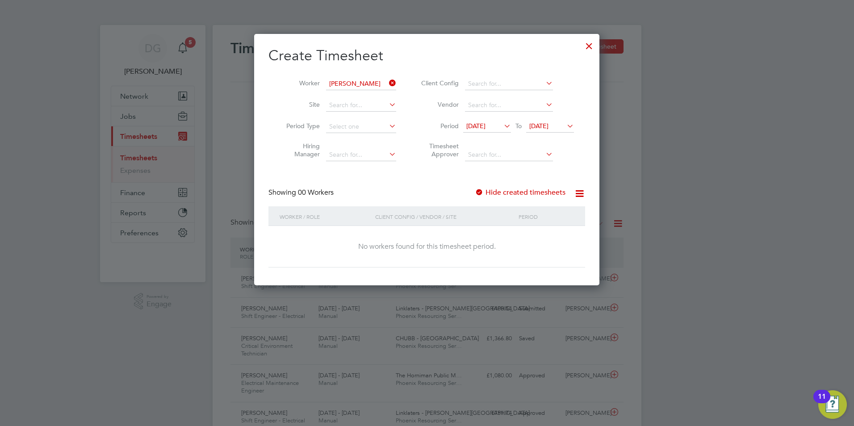
click at [588, 45] on div at bounding box center [589, 44] width 16 height 16
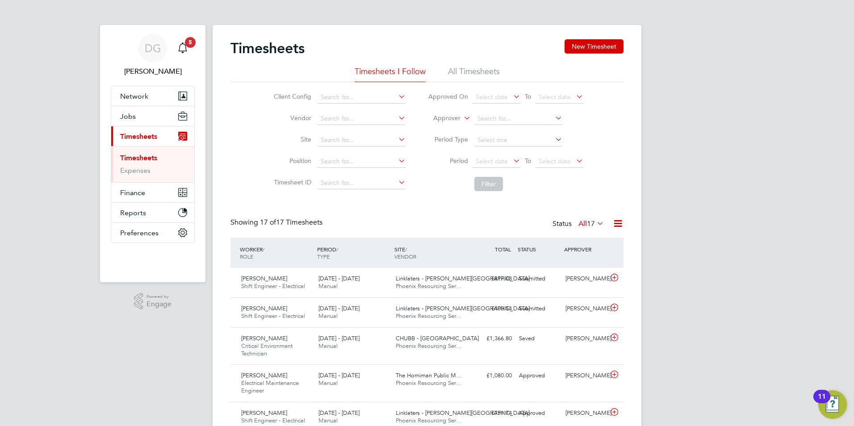
click at [462, 68] on li "All Timesheets" at bounding box center [474, 74] width 52 height 16
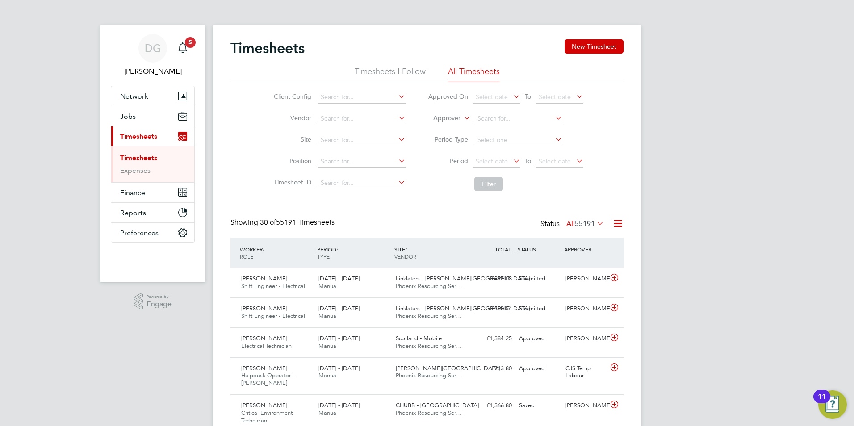
click at [462, 115] on icon at bounding box center [462, 116] width 0 height 8
click at [438, 129] on li "Worker" at bounding box center [438, 129] width 44 height 12
click at [478, 115] on input at bounding box center [519, 119] width 88 height 13
type input "Joshua Aregbe"
click at [483, 185] on button "Filter" at bounding box center [489, 184] width 29 height 14
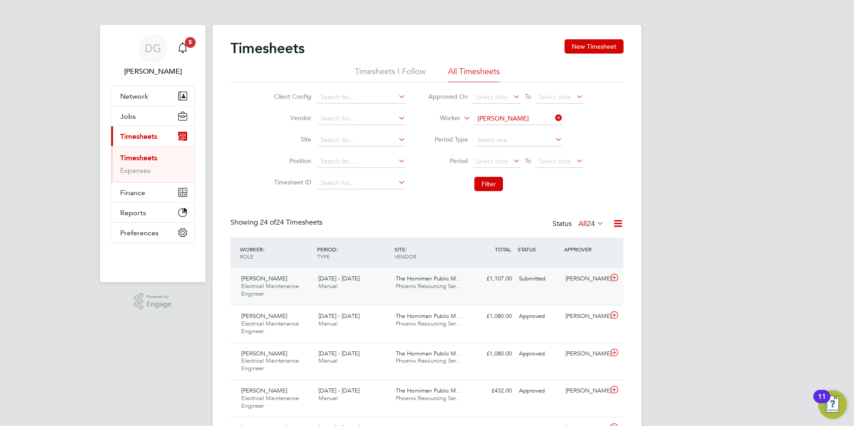
click at [503, 298] on div "Joshua Aregbe Electrical Maintenance Engineer 2 - 8 Aug 2025 2 - 8 Aug 2025 Man…" at bounding box center [427, 286] width 393 height 37
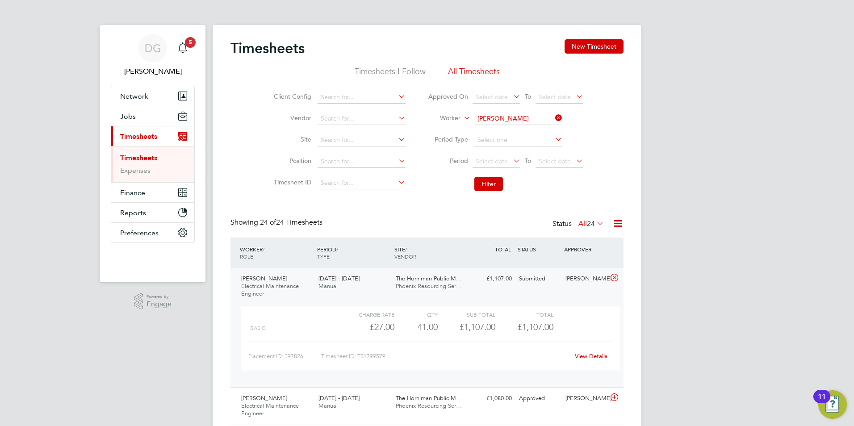
click at [587, 355] on link "View Details" at bounding box center [591, 357] width 33 height 8
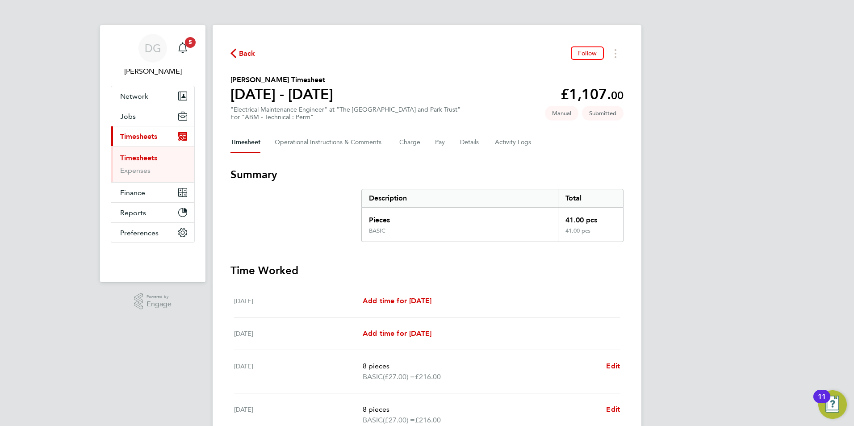
click at [133, 136] on span "Timesheets" at bounding box center [138, 136] width 37 height 8
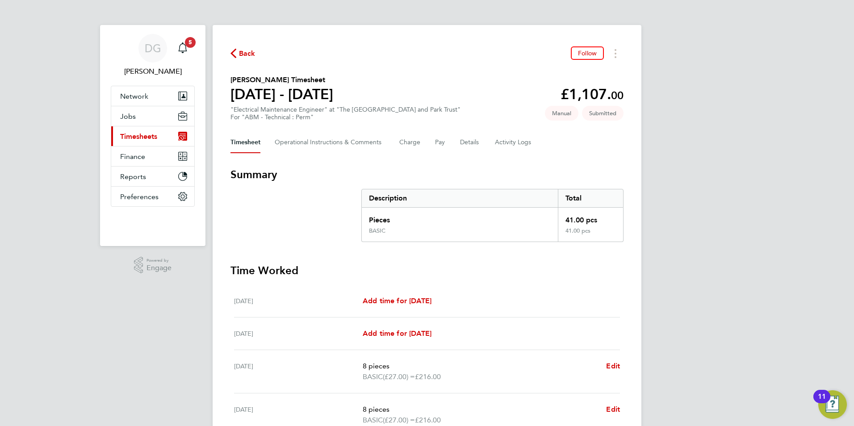
click at [133, 134] on span "Timesheets" at bounding box center [138, 136] width 37 height 8
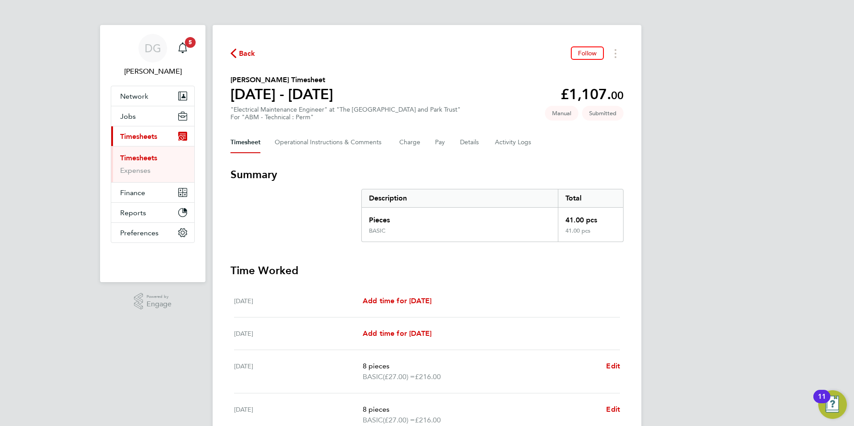
click at [131, 157] on link "Timesheets" at bounding box center [138, 158] width 37 height 8
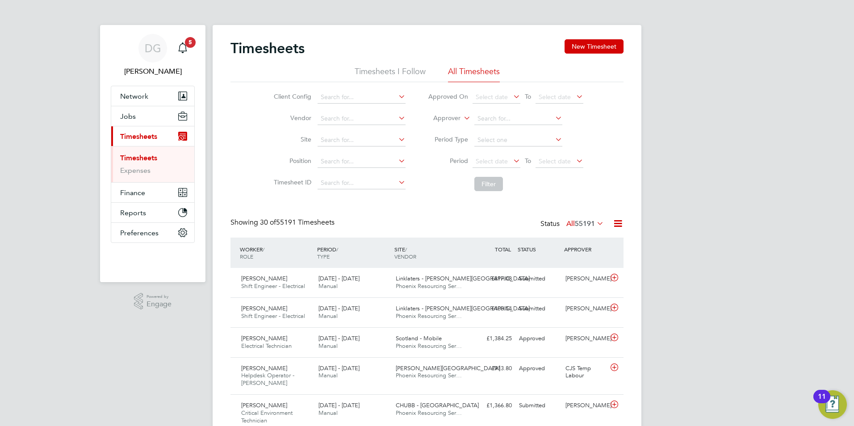
click at [462, 119] on icon at bounding box center [462, 116] width 0 height 8
click at [445, 128] on li "Worker" at bounding box center [438, 129] width 44 height 12
click at [485, 116] on input at bounding box center [519, 119] width 88 height 13
type input "chi kin sun"
click at [589, 43] on button "New Timesheet" at bounding box center [594, 46] width 59 height 14
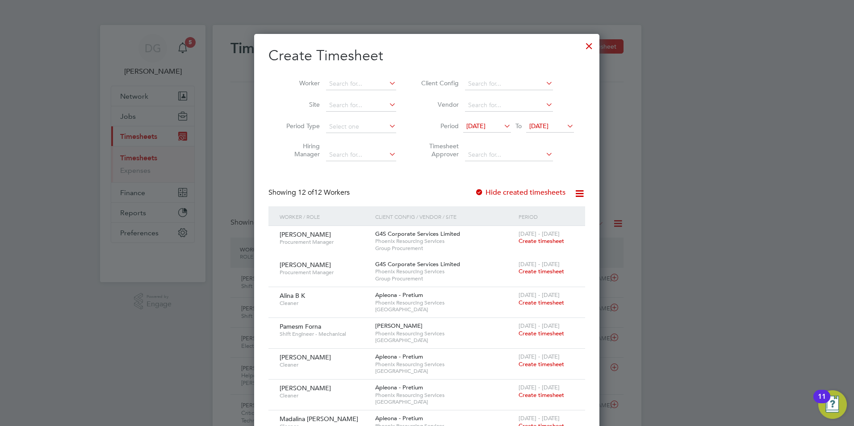
click at [502, 124] on icon at bounding box center [502, 126] width 0 height 13
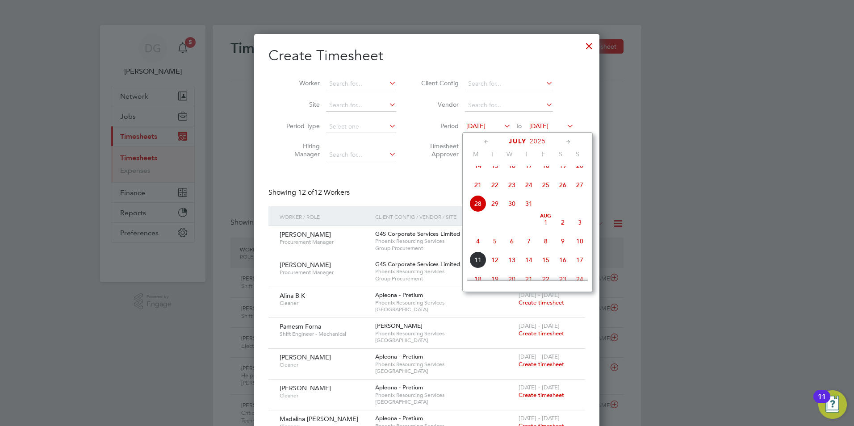
click at [473, 212] on span "28" at bounding box center [478, 203] width 17 height 17
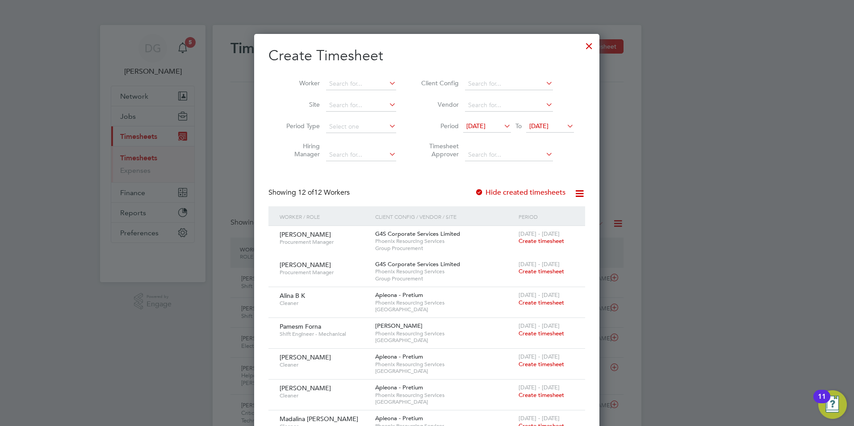
click at [565, 126] on icon at bounding box center [565, 126] width 0 height 13
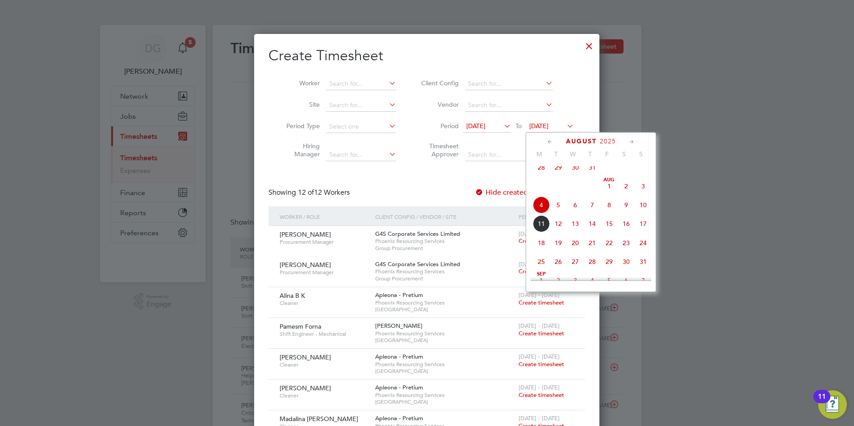
click at [644, 210] on span "10" at bounding box center [643, 205] width 17 height 17
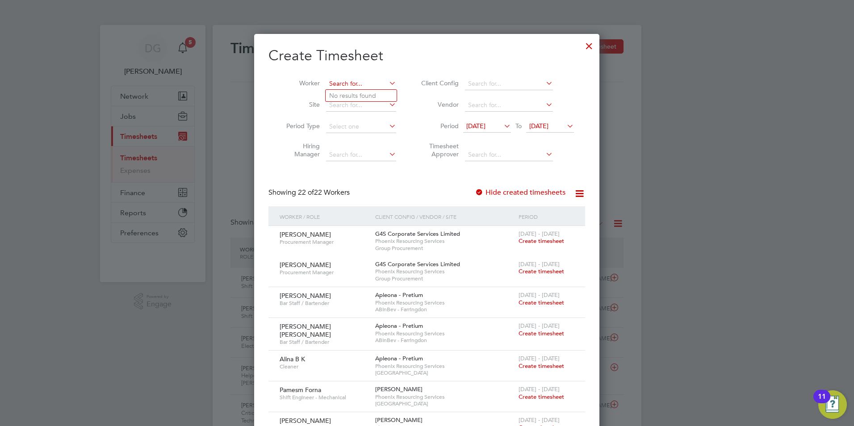
click at [340, 84] on input at bounding box center [361, 84] width 70 height 13
type input "chi kin sun"
click at [387, 83] on icon at bounding box center [387, 83] width 0 height 13
click at [316, 83] on label "Worker" at bounding box center [300, 83] width 40 height 8
click at [349, 159] on input at bounding box center [361, 155] width 70 height 13
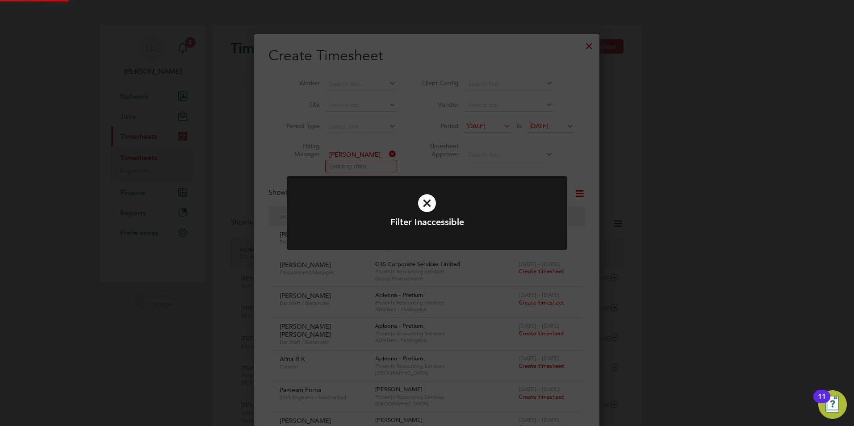
type input "lucy"
click at [421, 200] on icon at bounding box center [427, 203] width 232 height 35
click at [357, 156] on div "Filter Inaccessible Cancel Okay" at bounding box center [427, 213] width 854 height 426
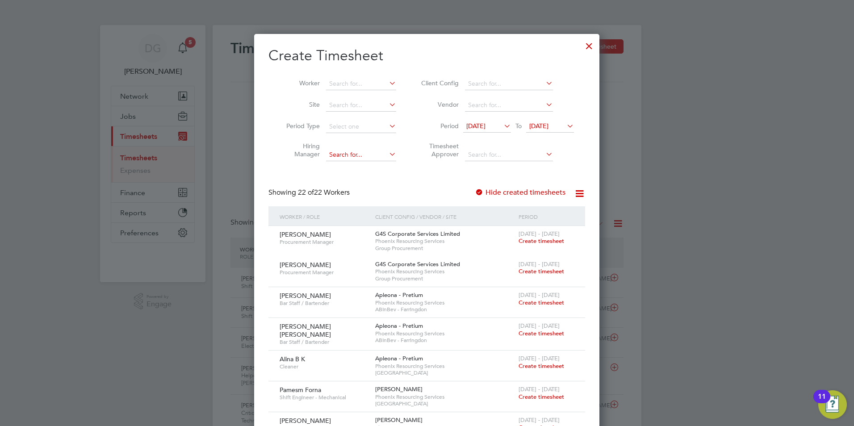
click at [336, 152] on input at bounding box center [361, 155] width 70 height 13
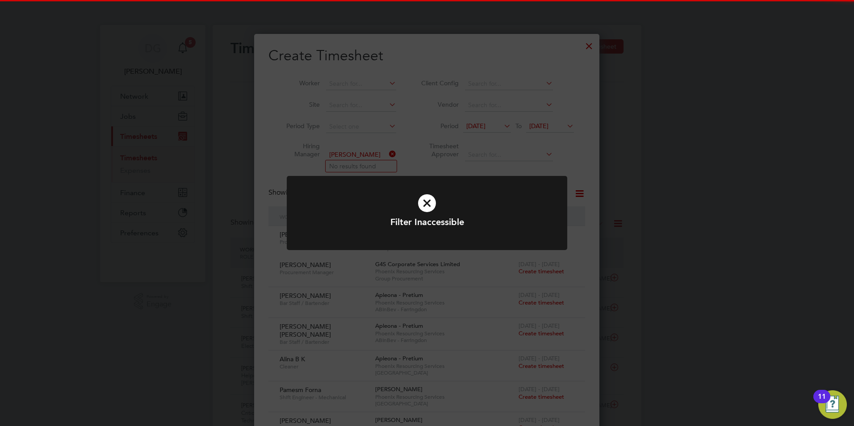
type input "lucy north"
click at [418, 202] on icon at bounding box center [427, 203] width 232 height 35
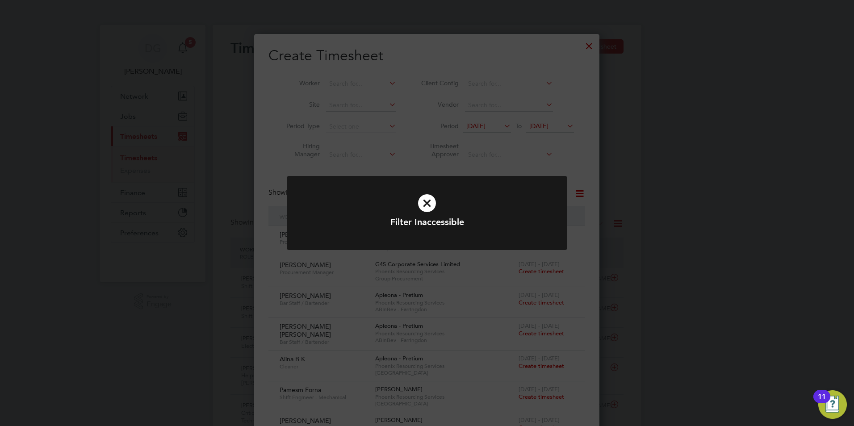
click at [342, 72] on div "Filter Inaccessible Cancel Okay" at bounding box center [427, 213] width 854 height 426
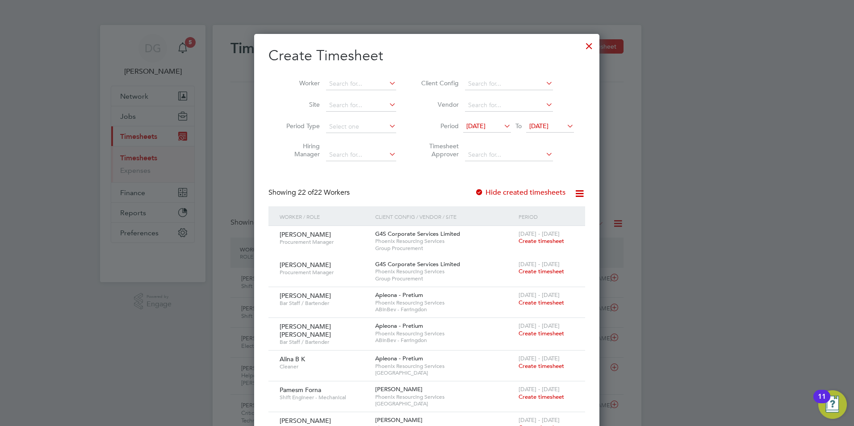
click at [340, 81] on input at bounding box center [361, 84] width 70 height 13
click at [544, 102] on icon at bounding box center [544, 104] width 0 height 13
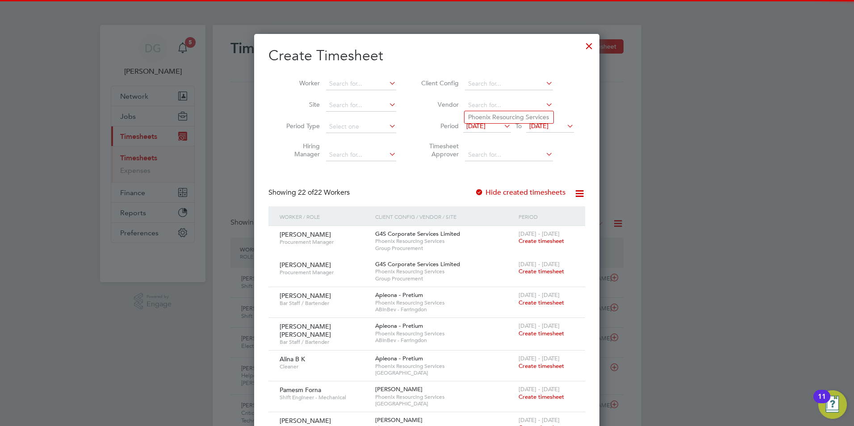
click at [544, 102] on icon at bounding box center [544, 104] width 0 height 13
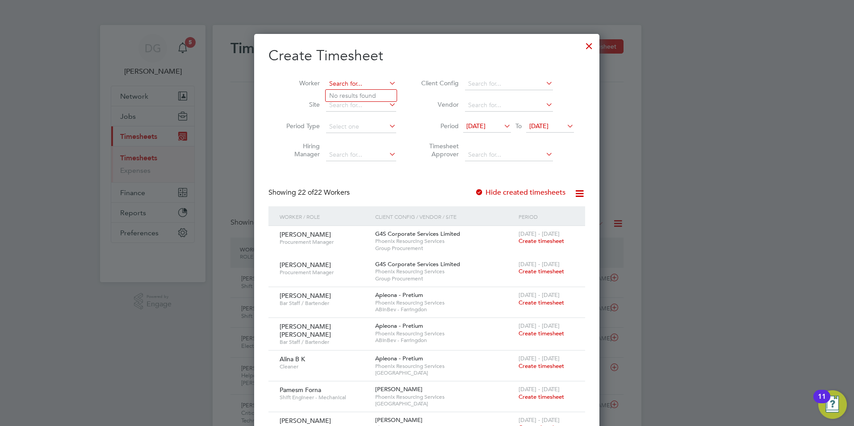
click at [353, 83] on input at bounding box center [361, 84] width 70 height 13
click at [184, 46] on div at bounding box center [427, 213] width 854 height 426
click at [182, 49] on div at bounding box center [427, 213] width 854 height 426
click at [487, 105] on input at bounding box center [509, 105] width 88 height 13
click at [348, 81] on input at bounding box center [361, 84] width 70 height 13
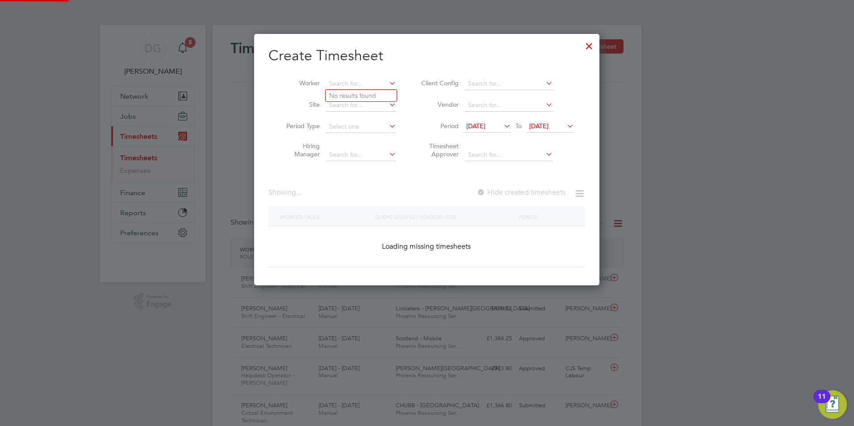
scroll to position [1193, 346]
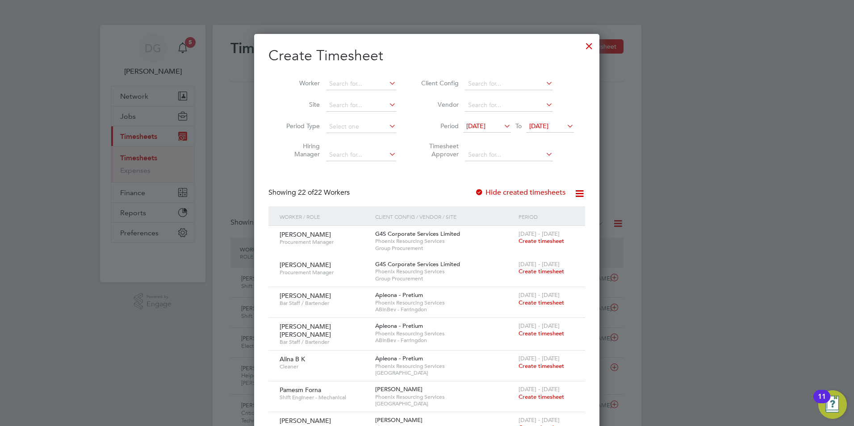
click at [588, 50] on div at bounding box center [589, 44] width 16 height 16
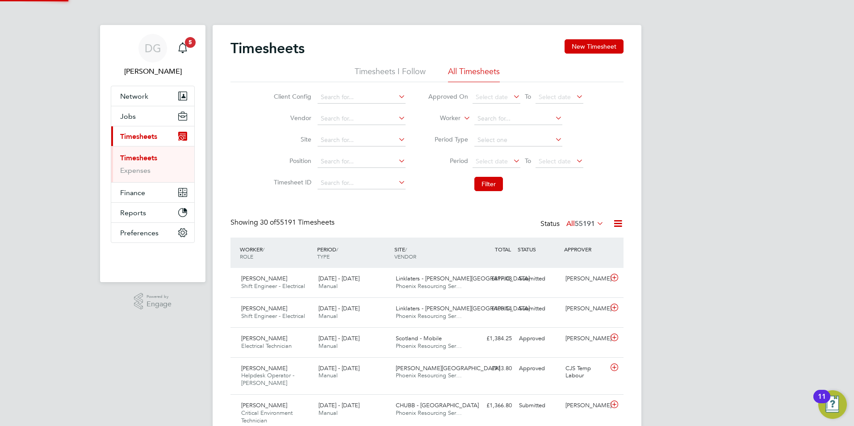
scroll to position [23, 78]
click at [130, 117] on span "Jobs" at bounding box center [128, 116] width 16 height 8
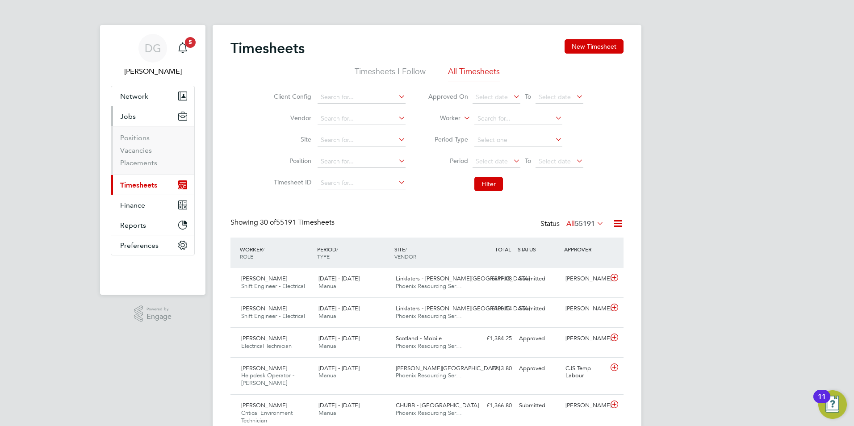
click at [132, 170] on ul "Positions Vacancies Placements" at bounding box center [152, 150] width 83 height 49
click at [137, 164] on link "Placements" at bounding box center [138, 163] width 37 height 8
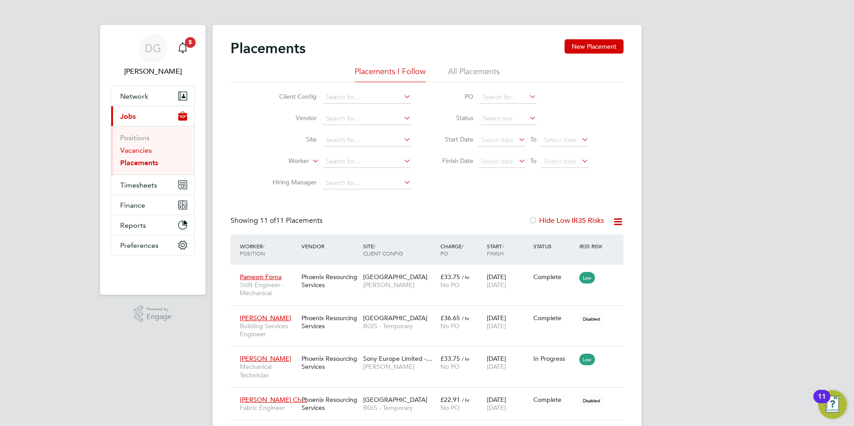
click at [146, 152] on link "Vacancies" at bounding box center [136, 150] width 32 height 8
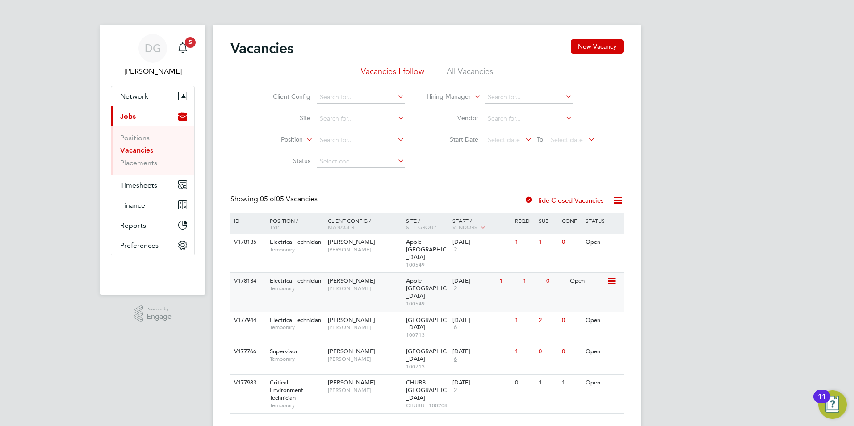
click at [347, 285] on span "Lucy North" at bounding box center [365, 288] width 74 height 7
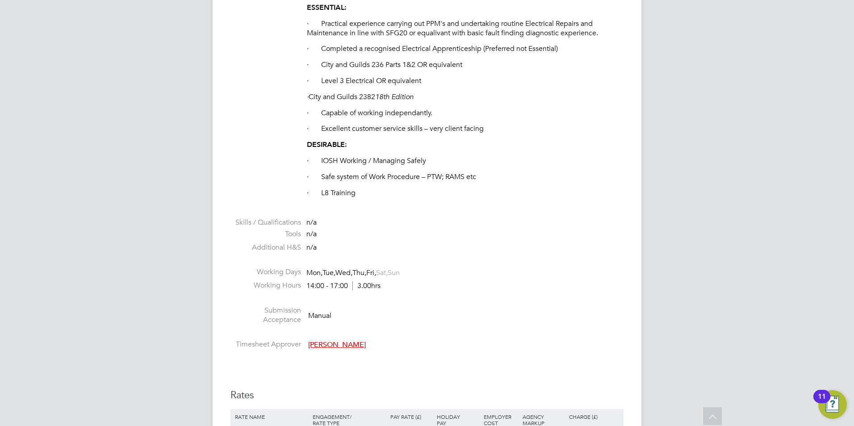
scroll to position [1072, 0]
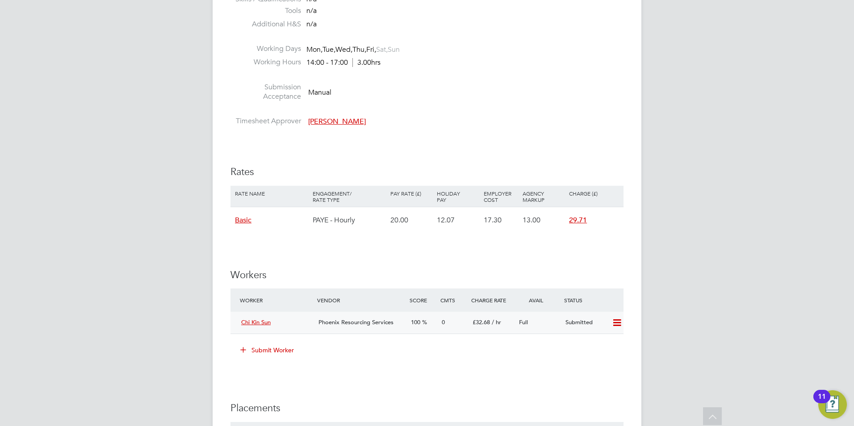
click at [619, 324] on icon at bounding box center [617, 322] width 11 height 7
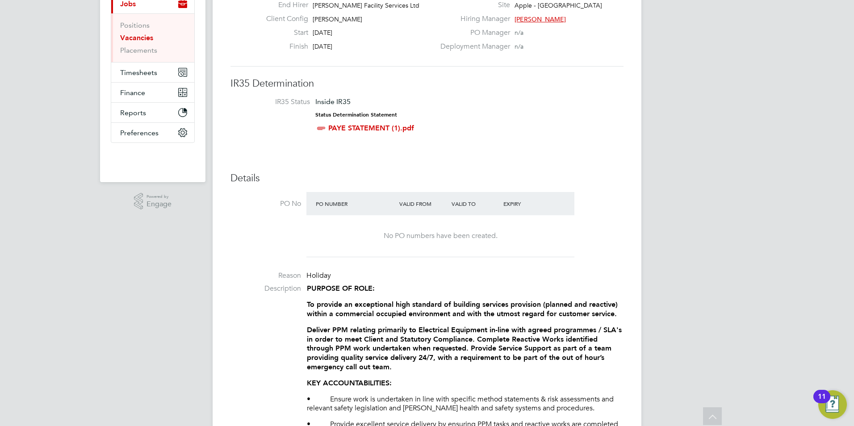
scroll to position [0, 0]
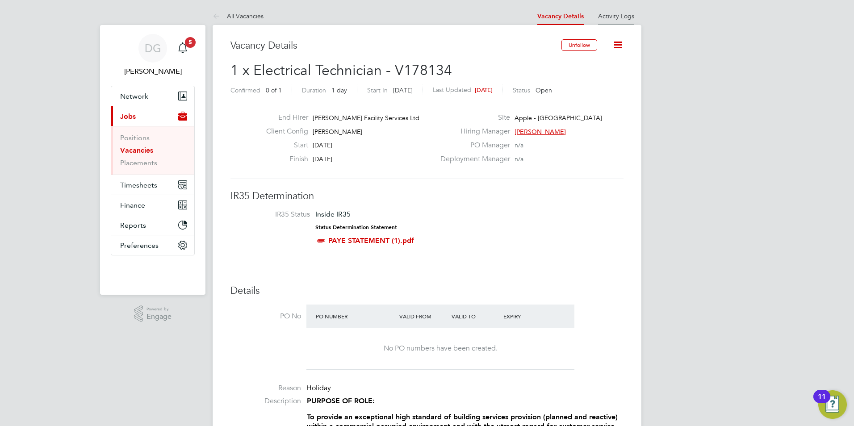
click at [615, 18] on link "Activity Logs" at bounding box center [616, 16] width 36 height 8
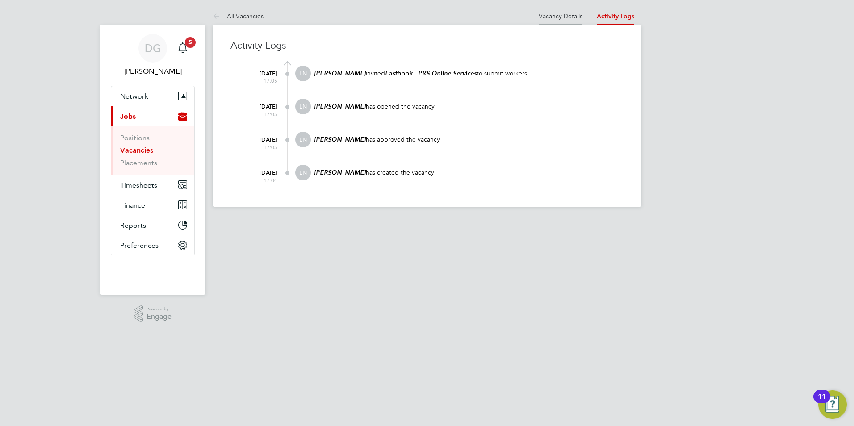
click at [558, 21] on li "Vacancy Details" at bounding box center [561, 16] width 44 height 18
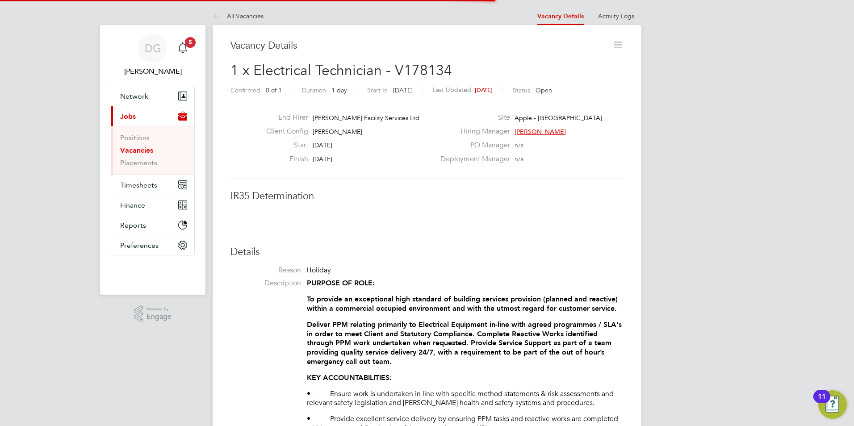
click at [560, 16] on link "Vacancy Details" at bounding box center [561, 17] width 46 height 8
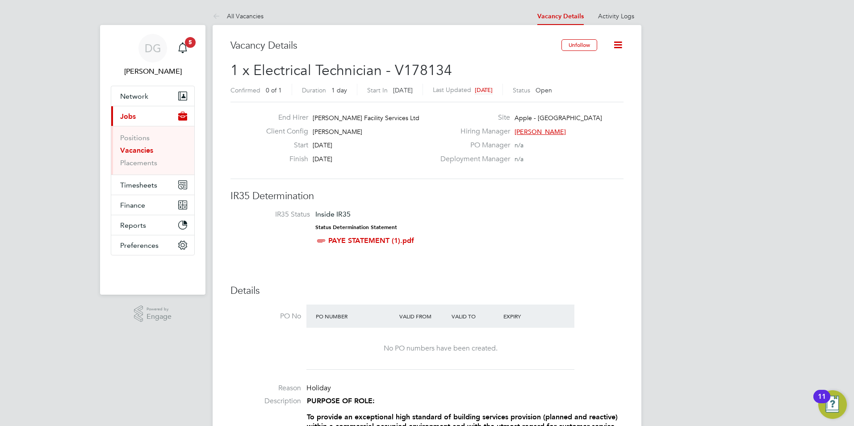
click at [621, 48] on icon at bounding box center [618, 44] width 11 height 11
click at [590, 78] on li "Update Status" at bounding box center [597, 78] width 52 height 13
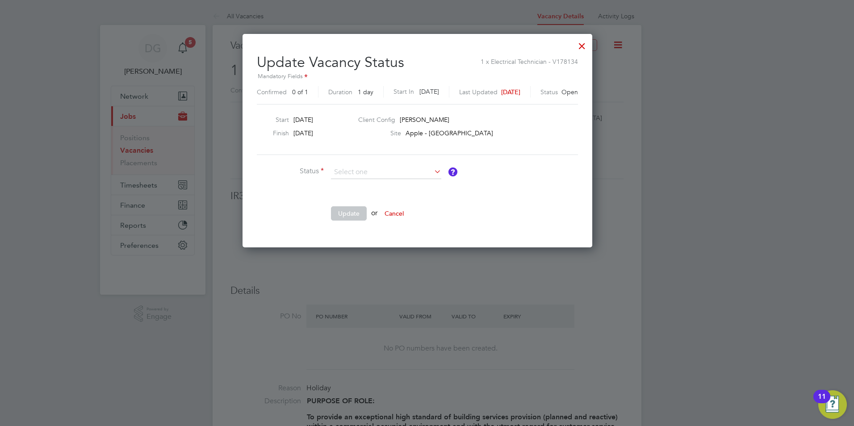
click at [387, 181] on li "Completed" at bounding box center [386, 184] width 111 height 12
type input "Completed"
click at [590, 46] on div at bounding box center [582, 44] width 16 height 16
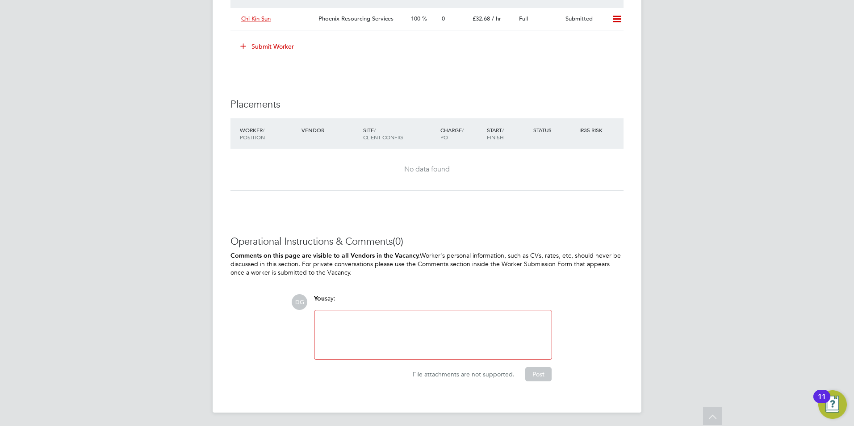
click at [412, 345] on div at bounding box center [433, 335] width 227 height 38
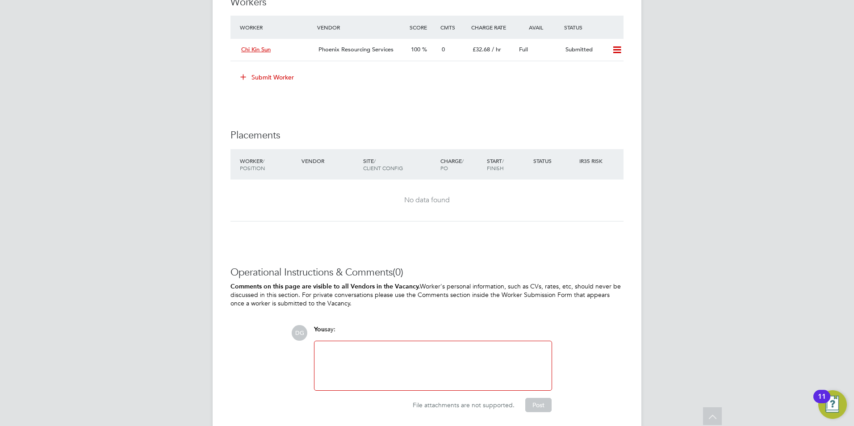
scroll to position [1153, 0]
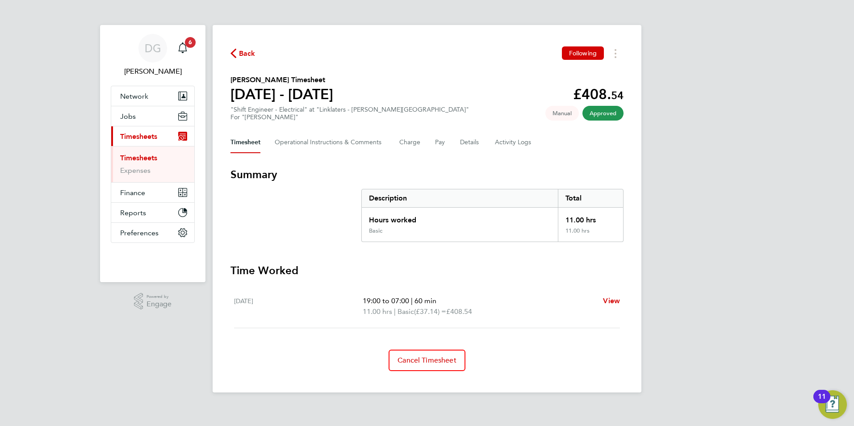
click at [143, 158] on link "Timesheets" at bounding box center [138, 158] width 37 height 8
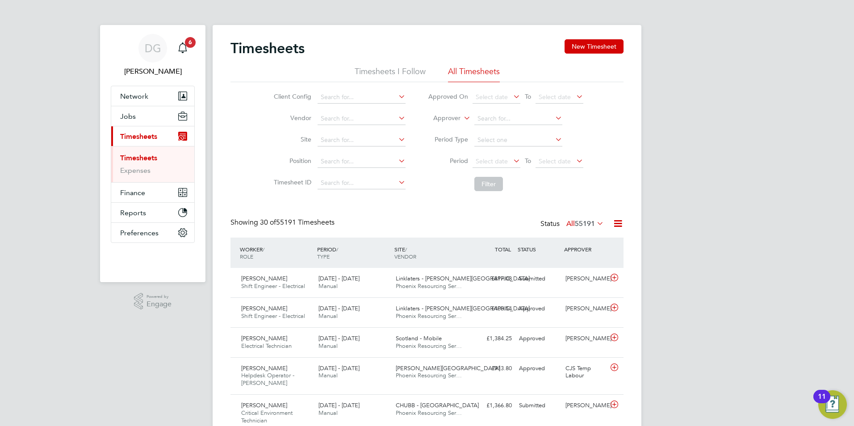
click at [462, 118] on icon at bounding box center [462, 116] width 0 height 8
click at [451, 127] on li "Worker" at bounding box center [438, 129] width 44 height 12
click at [479, 117] on input at bounding box center [519, 119] width 88 height 13
click at [524, 133] on li "Abdu Cheway" at bounding box center [518, 131] width 89 height 12
type input "Abdu Cheway"
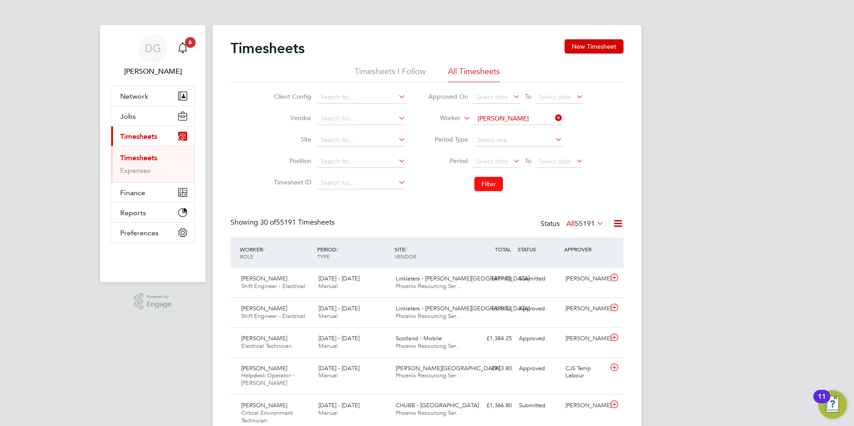
click at [491, 185] on button "Filter" at bounding box center [489, 184] width 29 height 14
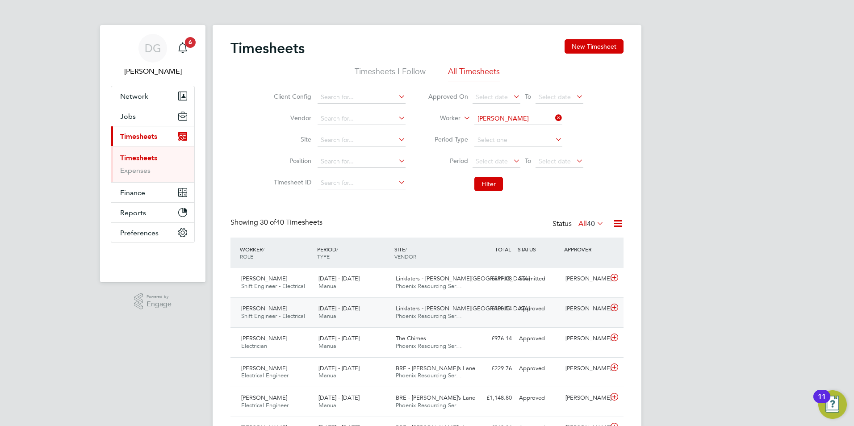
click at [517, 318] on div "Abdu Cheway Shift Engineer - Electrical 2 - 8 Aug 2025 2 - 8 Aug 2025 Manual Li…" at bounding box center [427, 313] width 393 height 30
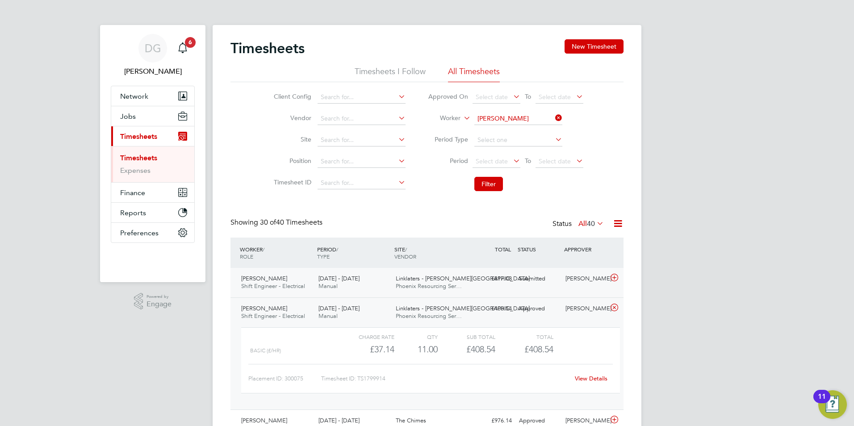
click at [522, 287] on div "Abdu Cheway Shift Engineer - Electrical 9 - 15 Aug 2025 9 - 15 Aug 2025 Manual …" at bounding box center [427, 282] width 393 height 29
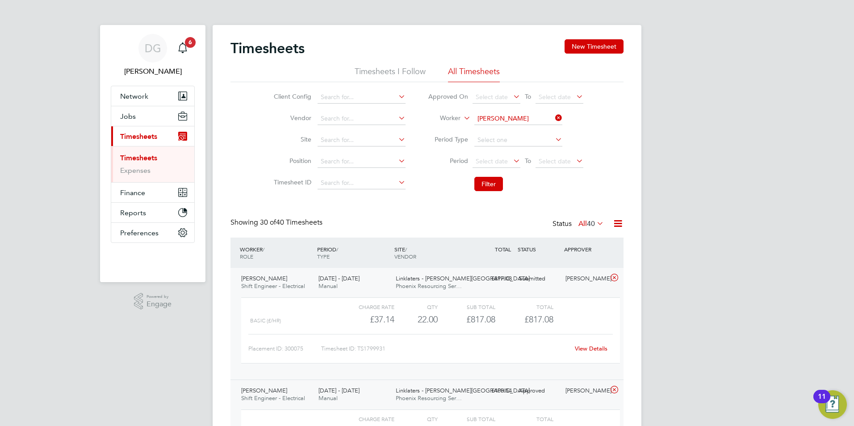
click at [601, 351] on link "View Details" at bounding box center [591, 349] width 33 height 8
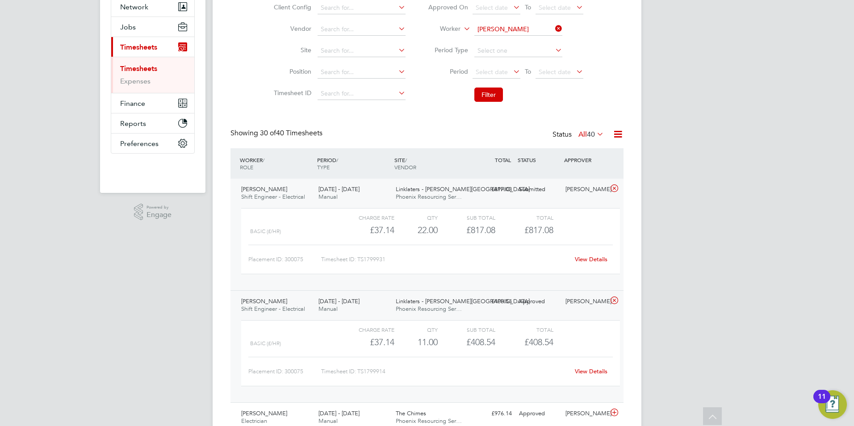
click at [585, 370] on link "View Details" at bounding box center [591, 372] width 33 height 8
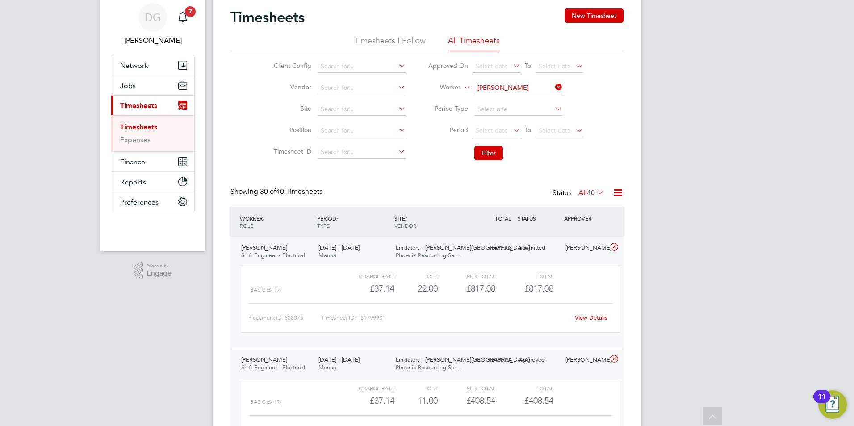
scroll to position [0, 0]
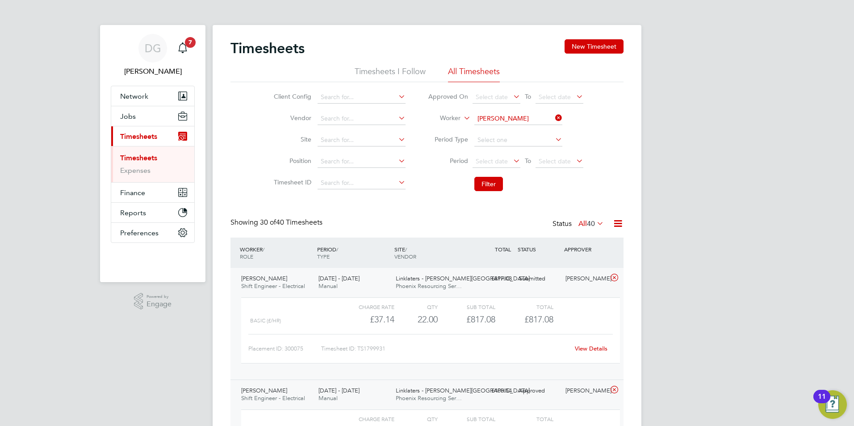
click at [140, 137] on span "Timesheets" at bounding box center [138, 136] width 37 height 8
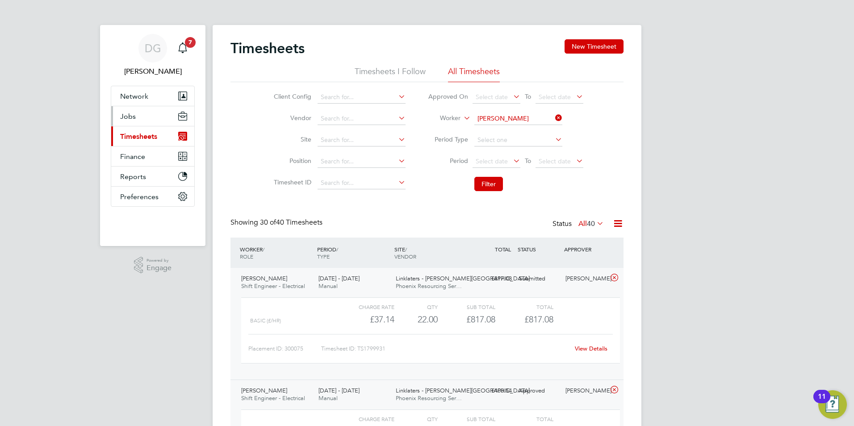
click at [135, 110] on button "Jobs" at bounding box center [152, 116] width 83 height 20
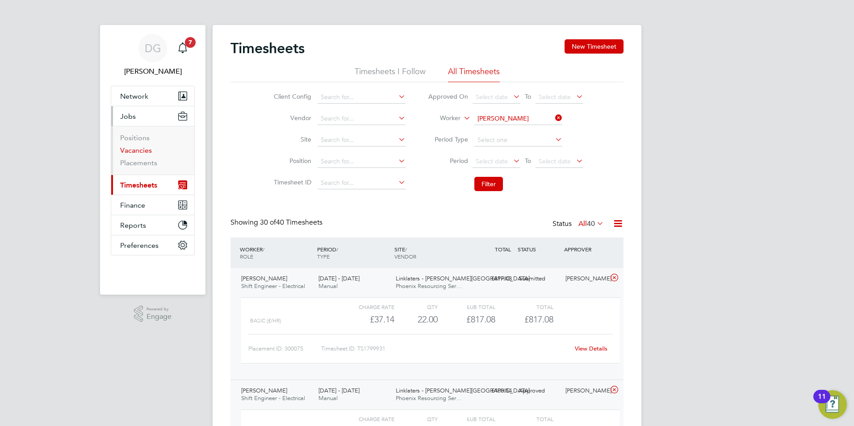
click at [134, 152] on link "Vacancies" at bounding box center [136, 150] width 32 height 8
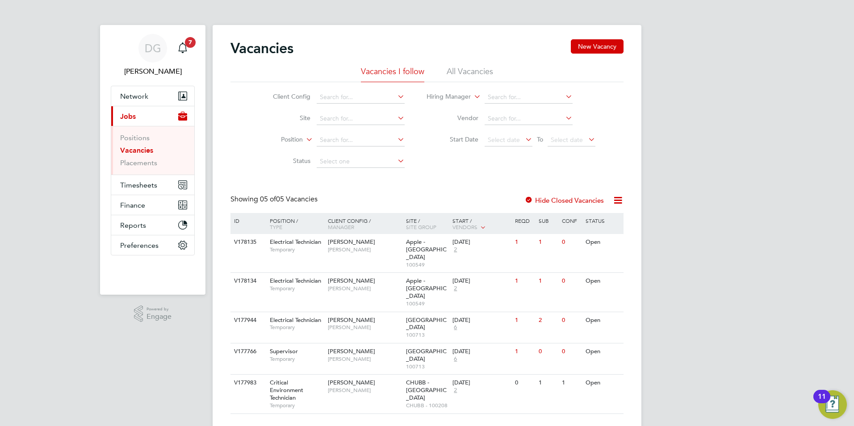
click at [455, 74] on li "All Vacancies" at bounding box center [470, 74] width 46 height 16
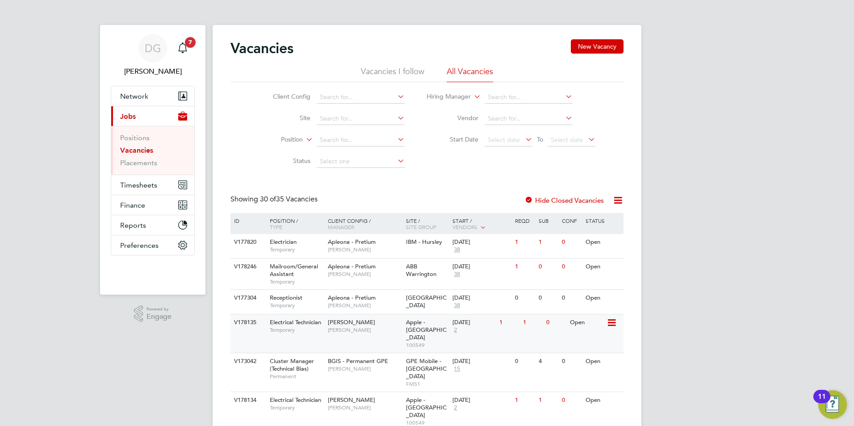
click at [366, 331] on span "Lucy North" at bounding box center [365, 330] width 74 height 7
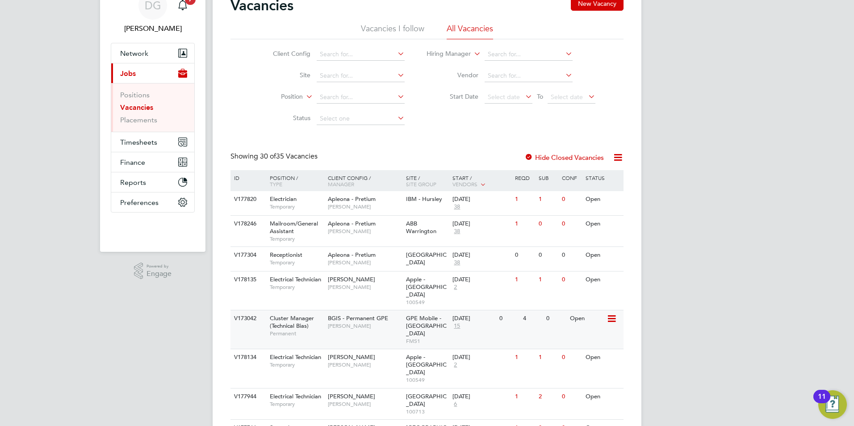
scroll to position [89, 0]
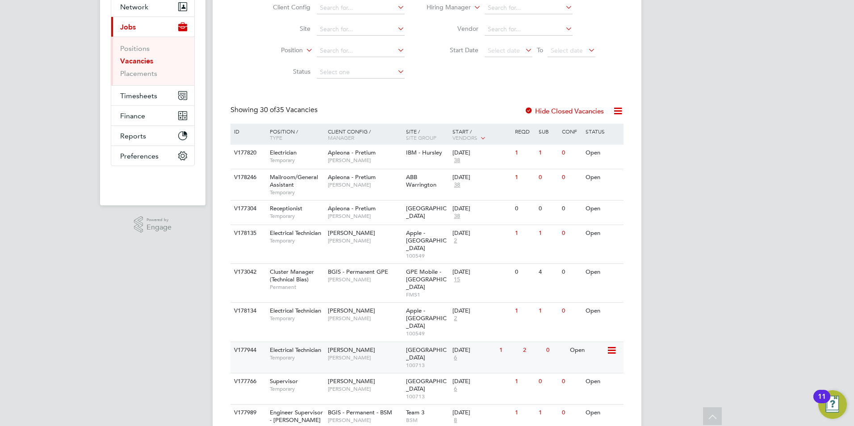
click at [360, 342] on div "NG Bailey Darren Rochester" at bounding box center [365, 353] width 78 height 23
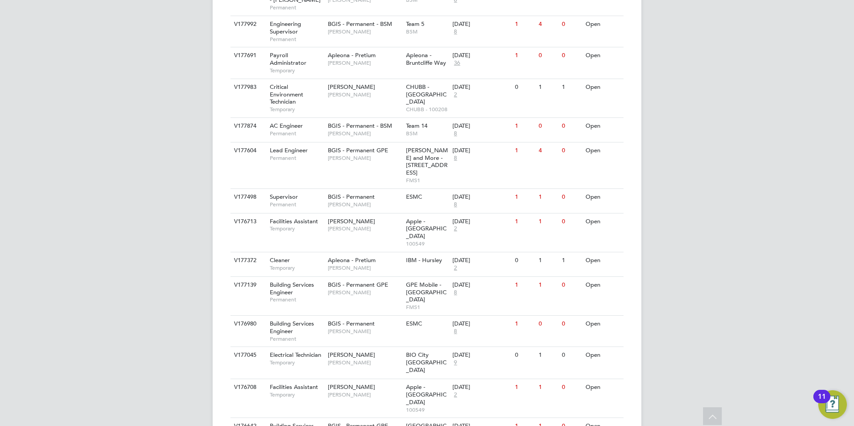
scroll to position [399, 0]
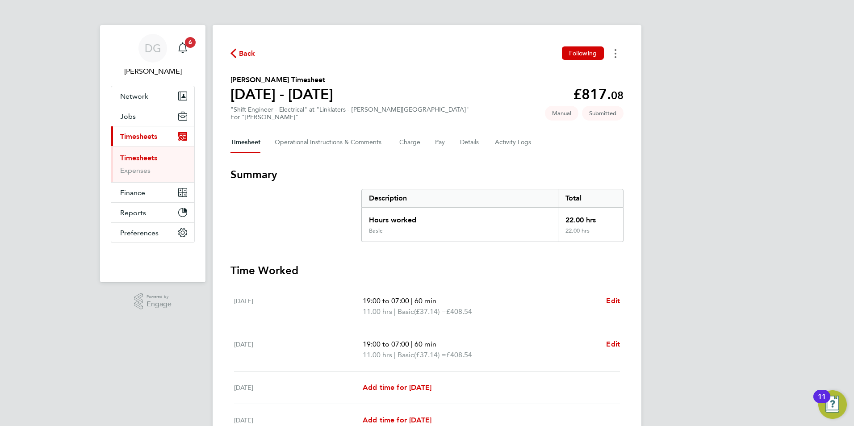
click at [613, 51] on button "Timesheets Menu" at bounding box center [616, 53] width 16 height 14
click at [534, 194] on div "Description" at bounding box center [460, 198] width 196 height 18
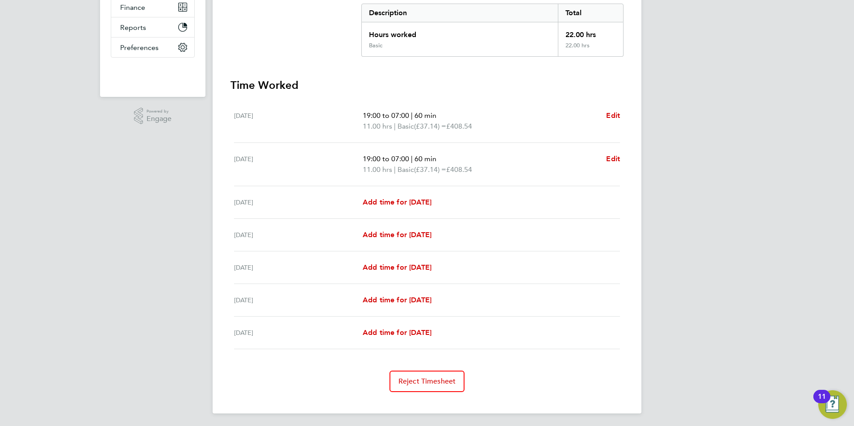
scroll to position [187, 0]
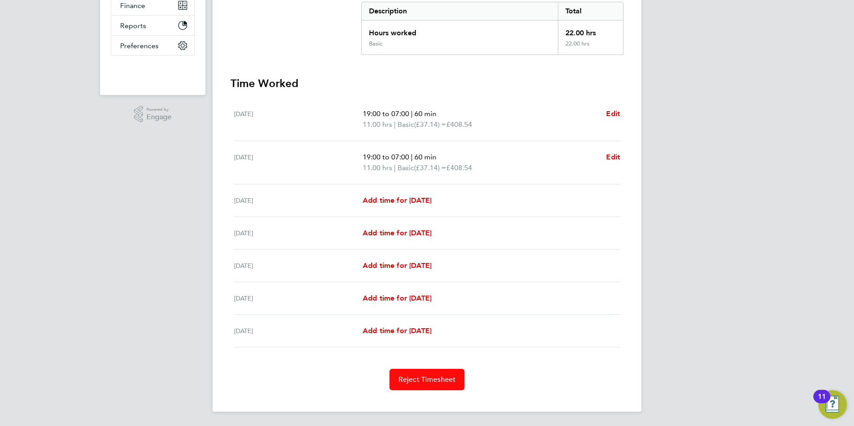
click at [447, 378] on span "Reject Timesheet" at bounding box center [428, 379] width 58 height 9
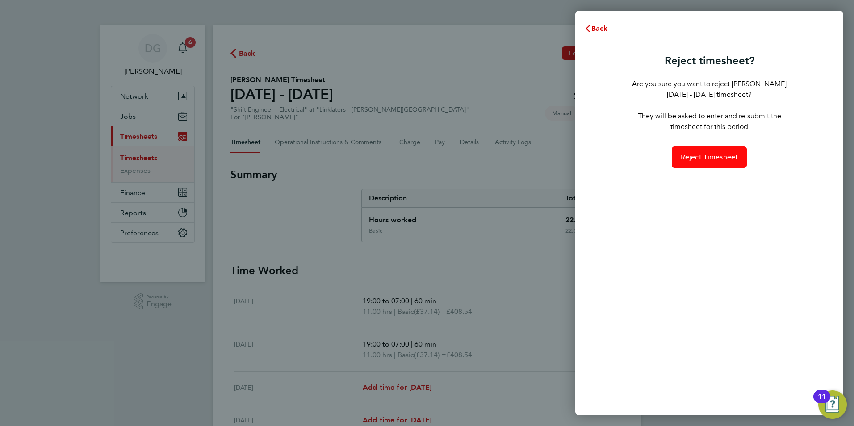
click at [684, 155] on span "Reject Timesheet" at bounding box center [710, 157] width 58 height 9
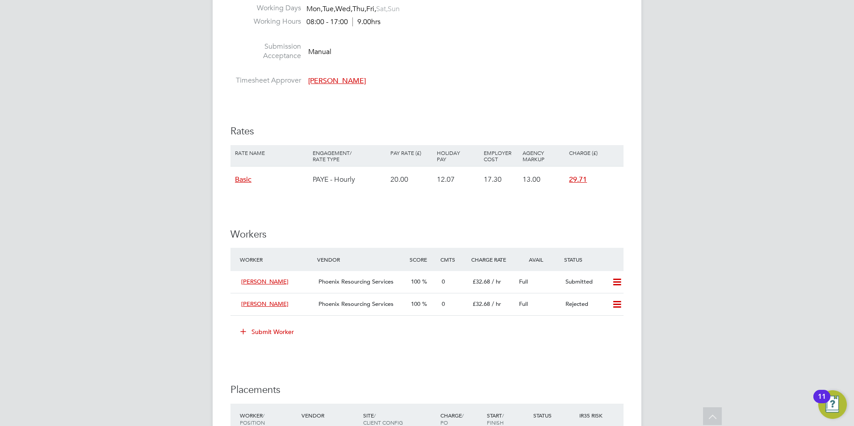
scroll to position [1162, 0]
